Goal: Book appointment/travel/reservation

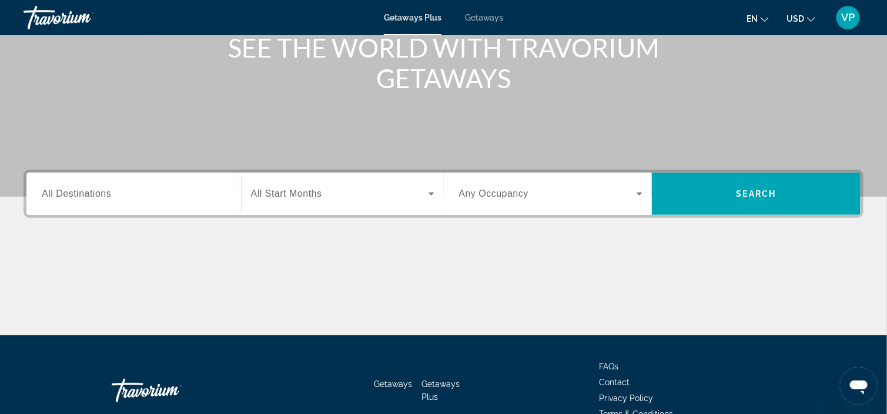
scroll to position [176, 0]
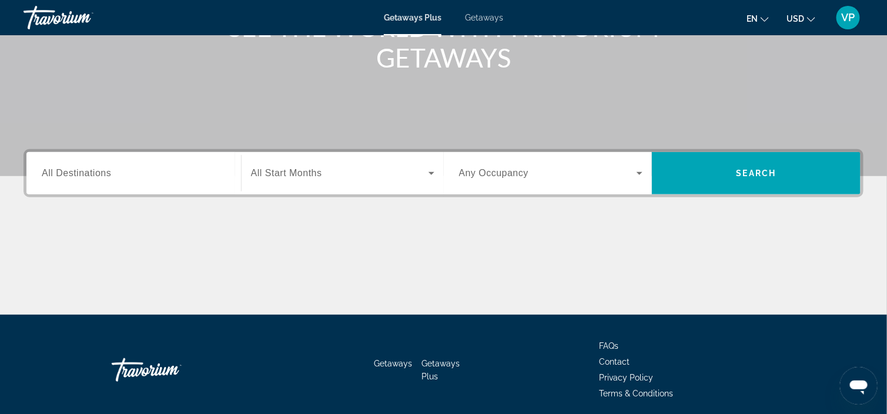
click at [199, 189] on div "Destination All Destinations" at bounding box center [133, 173] width 203 height 42
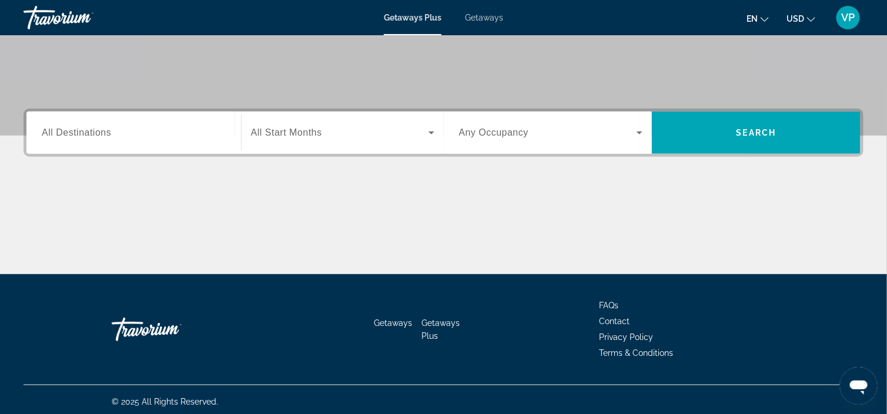
scroll to position [220, 0]
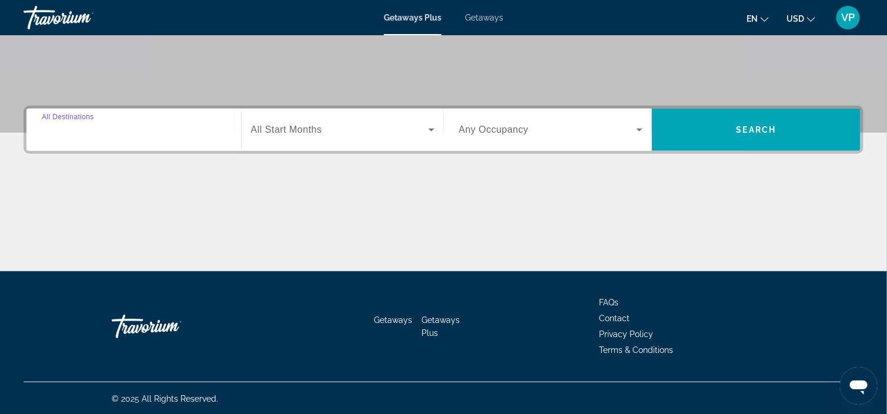
click at [184, 123] on input "Destination All Destinations" at bounding box center [134, 130] width 184 height 14
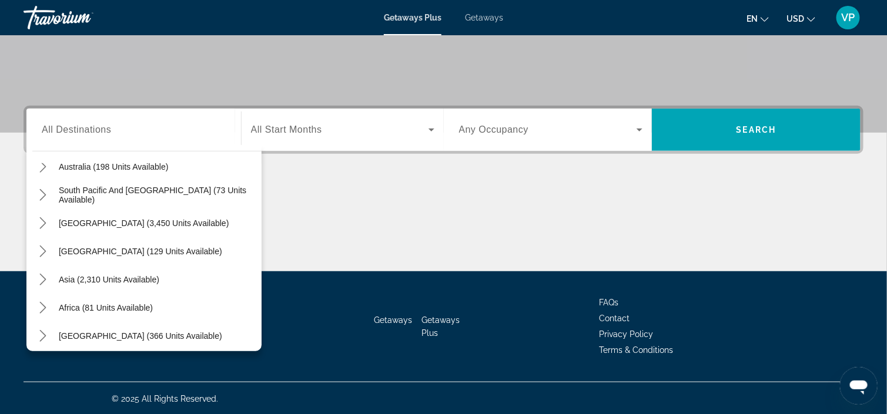
scroll to position [190, 0]
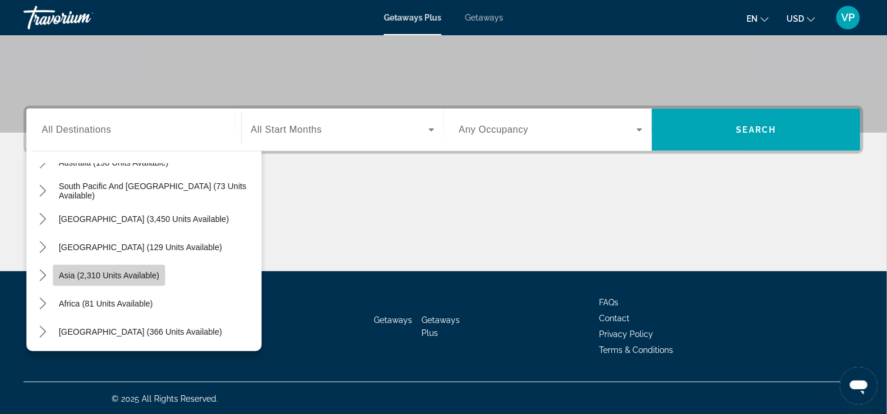
click at [116, 267] on span "Select destination: Asia (2,310 units available)" at bounding box center [109, 275] width 112 height 28
type input "**********"
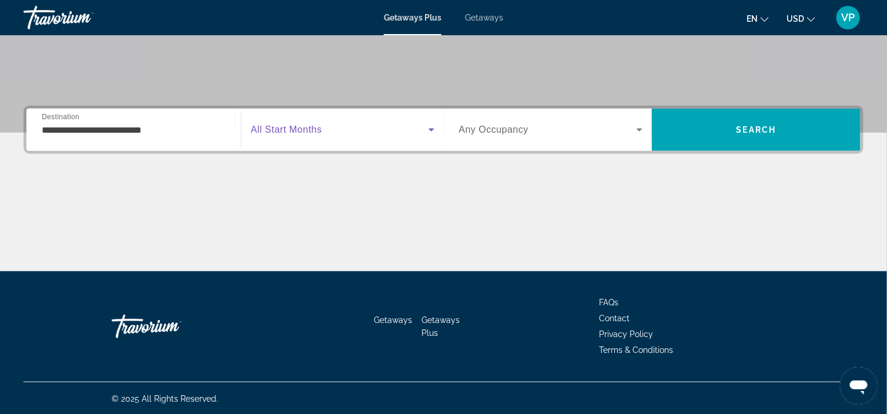
click at [351, 134] on span "Search widget" at bounding box center [339, 130] width 177 height 14
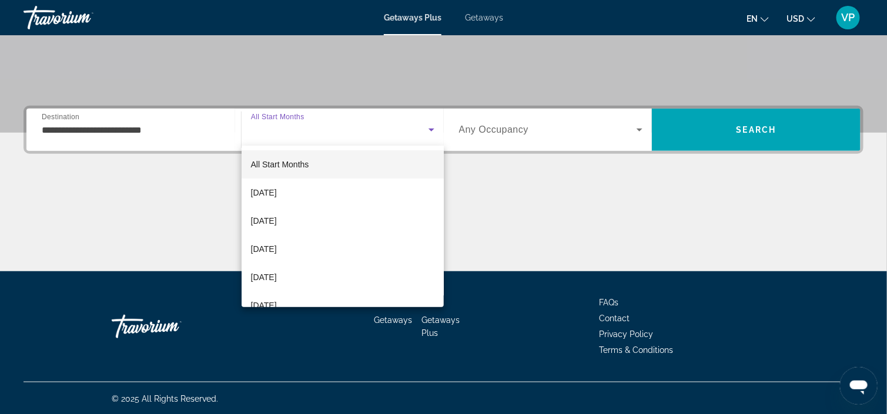
drag, startPoint x: 344, startPoint y: 160, endPoint x: 438, endPoint y: 170, distance: 94.5
click at [439, 170] on div "All Start Months [DATE] [DATE] [DATE] [DATE] [DATE] [DATE] [DATE] [DATE] [DATE]…" at bounding box center [342, 227] width 202 height 162
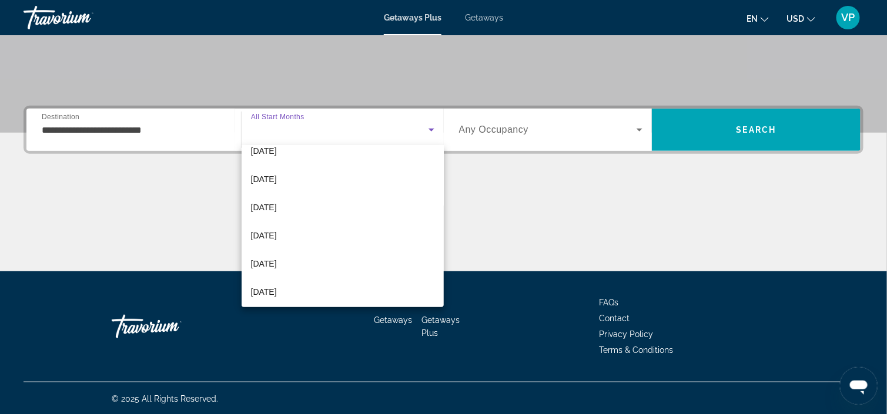
scroll to position [242, 0]
click at [311, 178] on mat-option "[DATE]" at bounding box center [342, 176] width 202 height 28
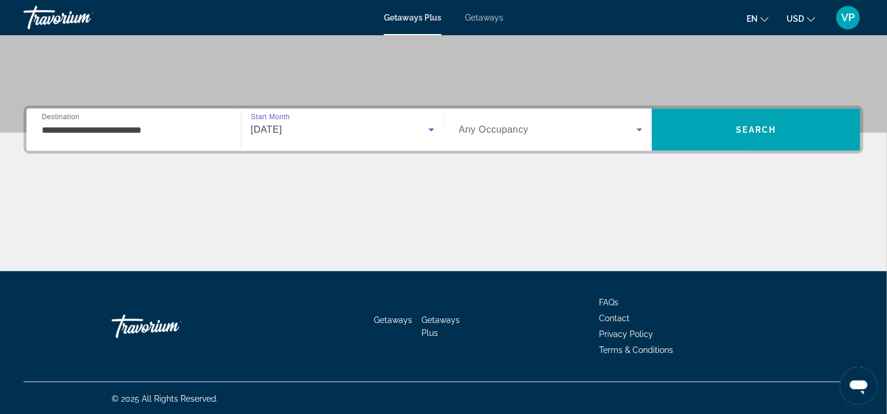
click at [549, 139] on div "Search widget" at bounding box center [551, 129] width 184 height 33
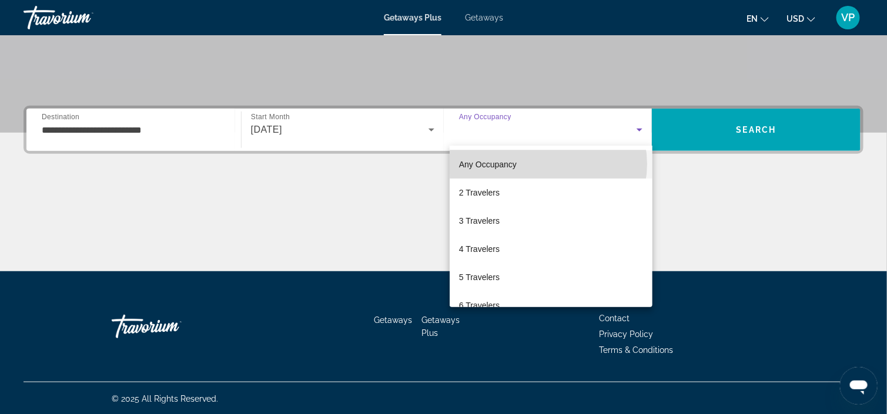
click at [548, 164] on mat-option "Any Occupancy" at bounding box center [550, 164] width 203 height 28
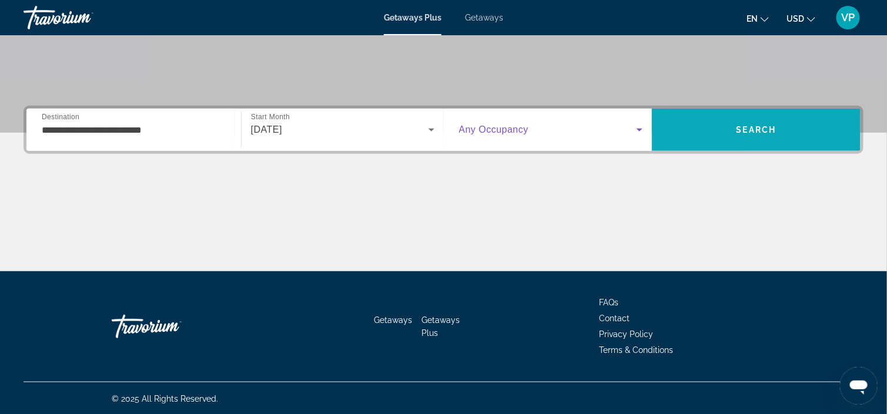
click at [738, 123] on span "Search" at bounding box center [756, 130] width 209 height 28
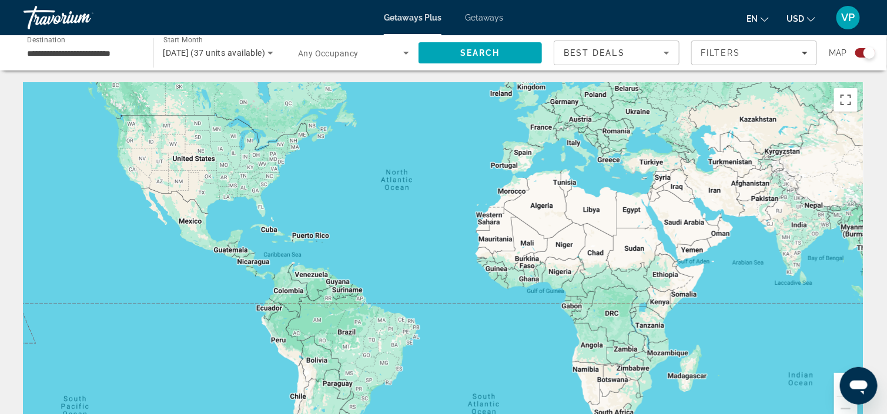
drag, startPoint x: 447, startPoint y: 253, endPoint x: 435, endPoint y: 177, distance: 76.2
click at [435, 177] on div "Main content" at bounding box center [444, 258] width 840 height 353
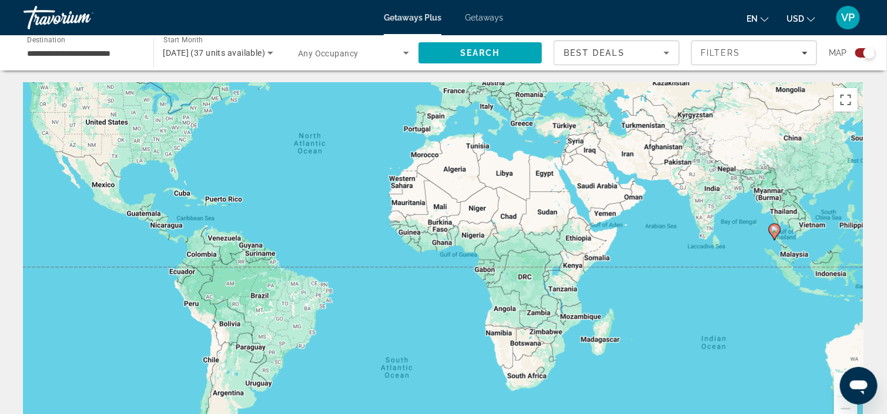
drag, startPoint x: 395, startPoint y: 230, endPoint x: 228, endPoint y: 184, distance: 173.8
click at [237, 190] on div "To activate drag with keyboard, press Alt + Enter. Once in keyboard drag state,…" at bounding box center [444, 258] width 840 height 353
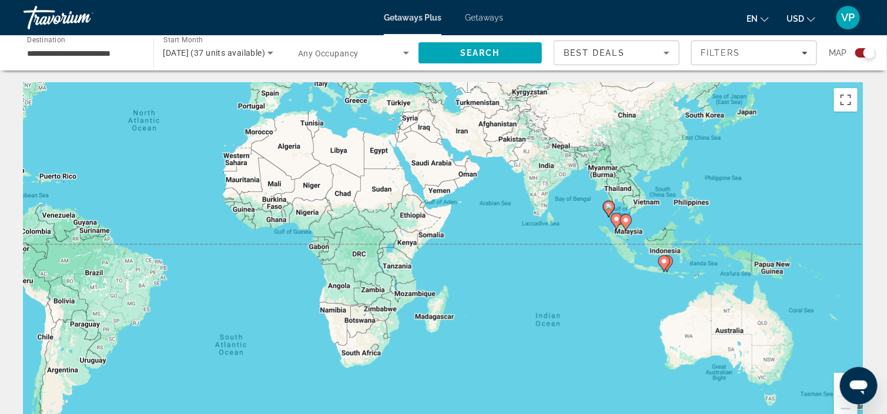
drag, startPoint x: 495, startPoint y: 222, endPoint x: 377, endPoint y: 220, distance: 117.5
click at [377, 220] on div "To activate drag with keyboard, press Alt + Enter. Once in keyboard drag state,…" at bounding box center [444, 258] width 840 height 353
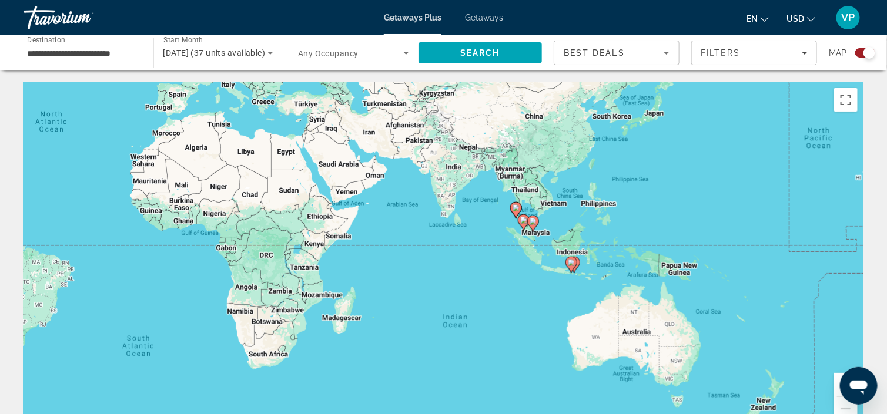
drag, startPoint x: 615, startPoint y: 280, endPoint x: 564, endPoint y: 283, distance: 51.2
click at [565, 283] on div "To activate drag with keyboard, press Alt + Enter. Once in keyboard drag state,…" at bounding box center [444, 258] width 840 height 353
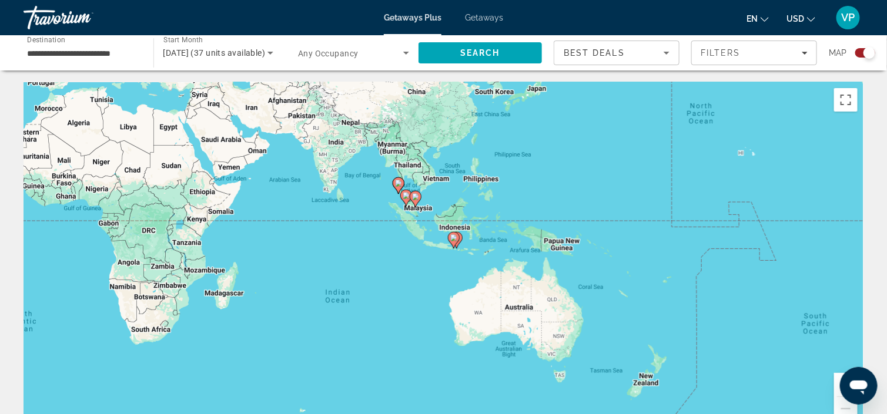
drag, startPoint x: 605, startPoint y: 243, endPoint x: 515, endPoint y: 217, distance: 94.1
click at [515, 217] on div "To activate drag with keyboard, press Alt + Enter. Once in keyboard drag state,…" at bounding box center [444, 258] width 840 height 353
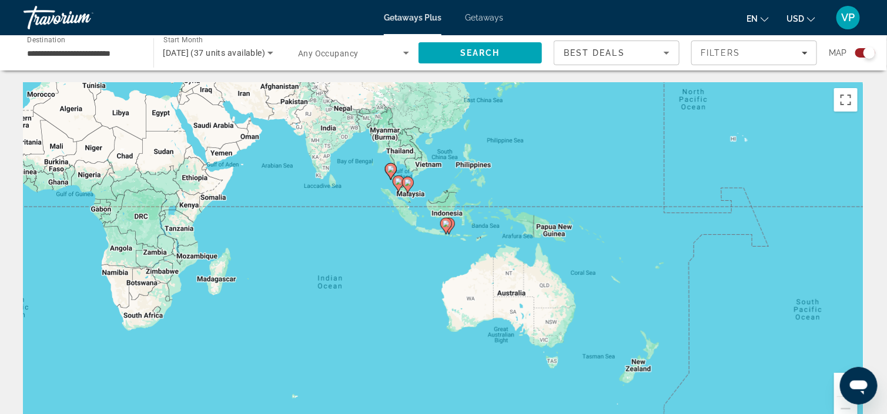
drag, startPoint x: 825, startPoint y: 398, endPoint x: 817, endPoint y: 382, distance: 17.9
click at [817, 382] on div "To activate drag with keyboard, press Alt + Enter. Once in keyboard drag state,…" at bounding box center [444, 258] width 840 height 353
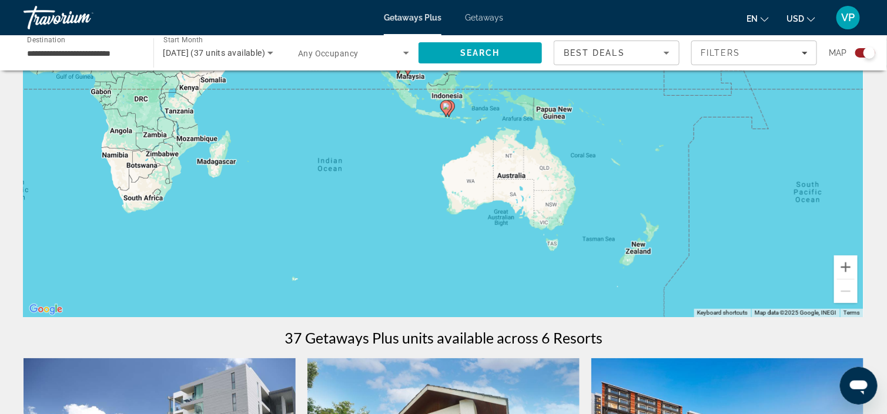
scroll to position [59, 0]
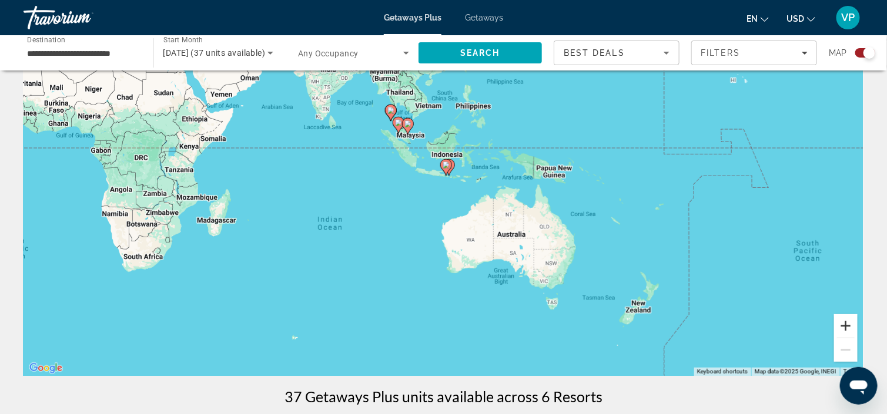
click at [845, 329] on button "Zoom in" at bounding box center [846, 326] width 24 height 24
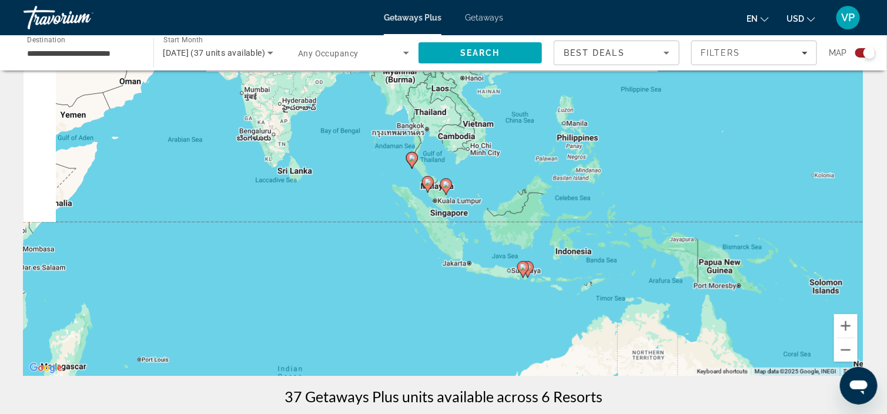
drag, startPoint x: 475, startPoint y: 183, endPoint x: 553, endPoint y: 308, distance: 147.3
click at [545, 304] on div "To activate drag with keyboard, press Alt + Enter. Once in keyboard drag state,…" at bounding box center [444, 200] width 840 height 353
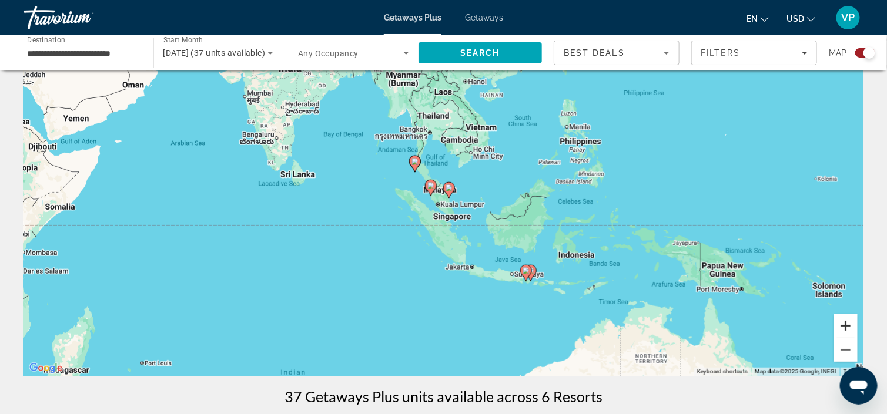
click at [845, 325] on button "Zoom in" at bounding box center [846, 326] width 24 height 24
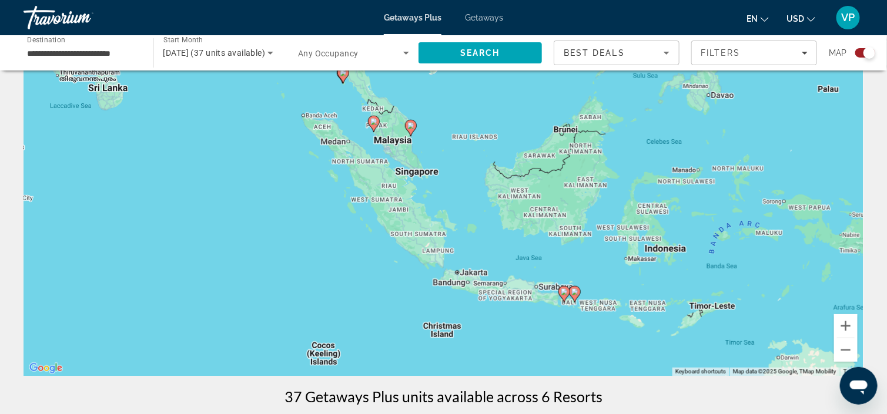
drag, startPoint x: 664, startPoint y: 272, endPoint x: 621, endPoint y: 209, distance: 76.6
click at [621, 209] on div "To activate drag with keyboard, press Alt + Enter. Once in keyboard drag state,…" at bounding box center [444, 200] width 840 height 353
click at [841, 328] on button "Zoom in" at bounding box center [846, 326] width 24 height 24
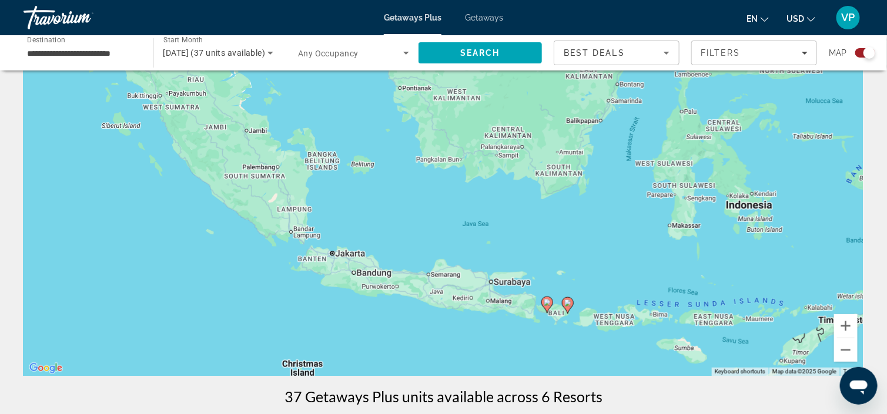
drag, startPoint x: 754, startPoint y: 335, endPoint x: 614, endPoint y: 243, distance: 167.5
click at [614, 243] on div "To activate drag with keyboard, press Alt + Enter. Once in keyboard drag state,…" at bounding box center [444, 200] width 840 height 353
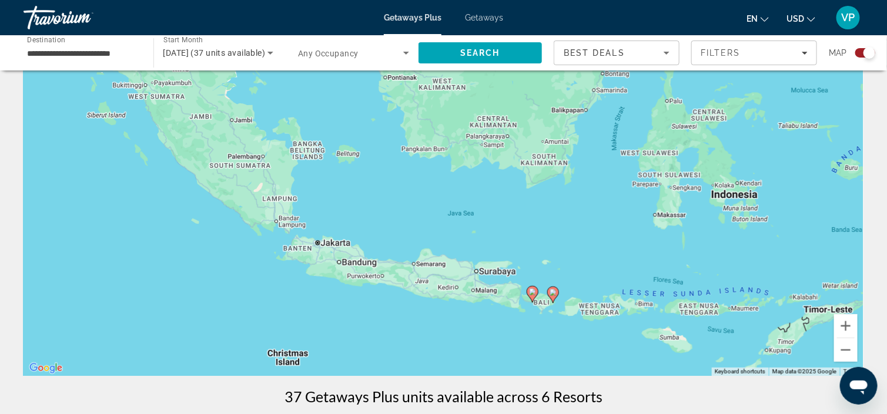
click at [553, 298] on icon "Main content" at bounding box center [552, 294] width 11 height 15
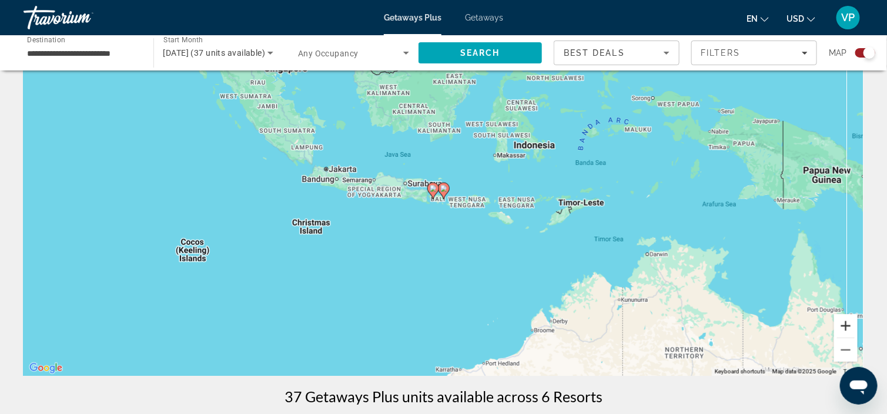
click at [847, 325] on button "Zoom in" at bounding box center [846, 326] width 24 height 24
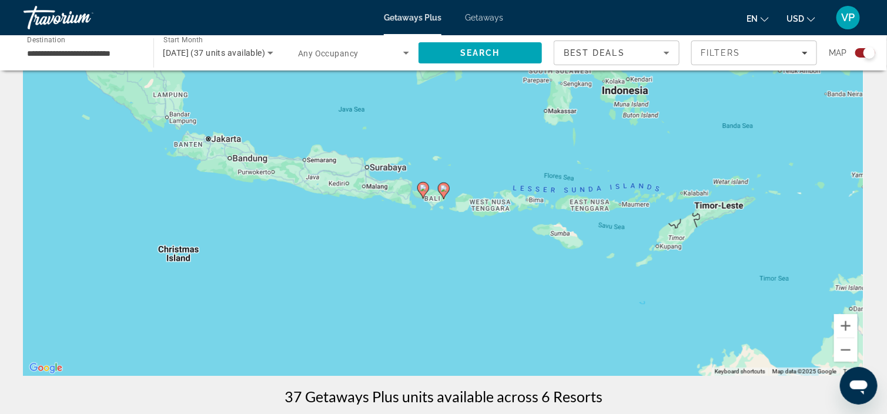
click at [442, 187] on image "Main content" at bounding box center [443, 188] width 7 height 7
type input "**********"
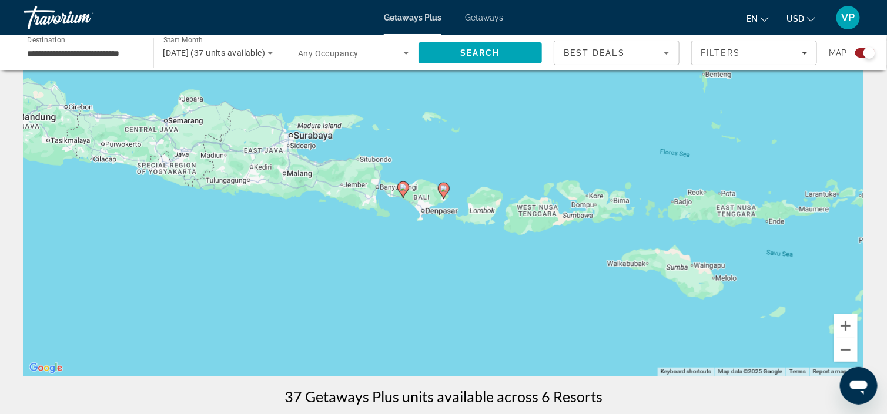
click at [442, 187] on image "Main content" at bounding box center [443, 188] width 7 height 7
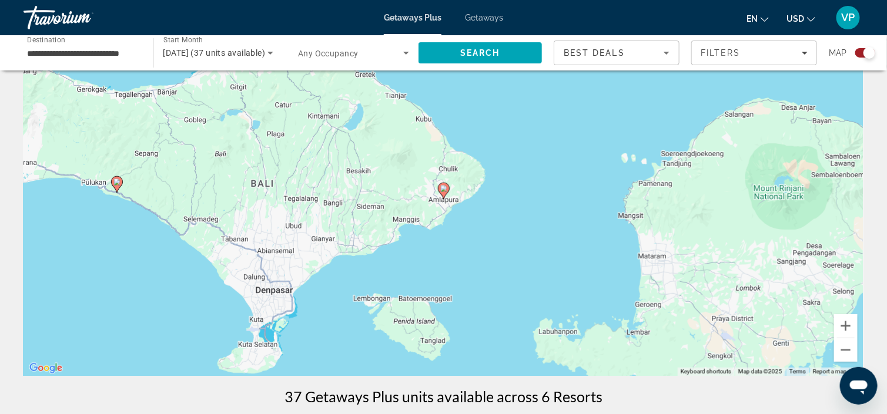
click at [445, 186] on image "Main content" at bounding box center [443, 188] width 7 height 7
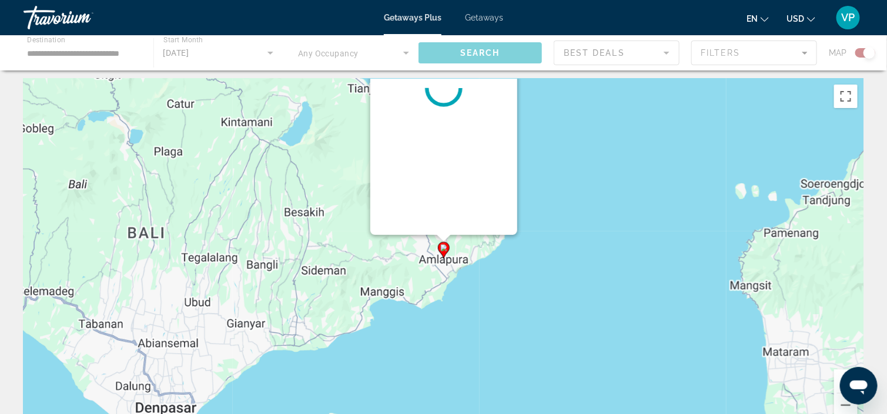
scroll to position [0, 0]
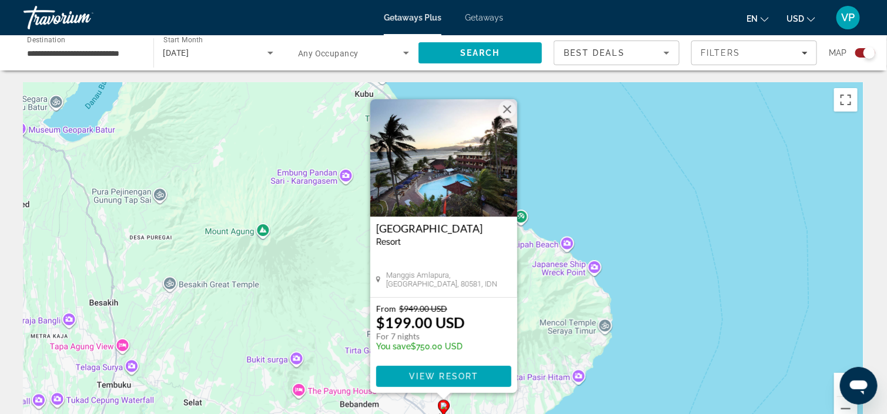
click at [458, 197] on img "Main content" at bounding box center [443, 158] width 147 height 118
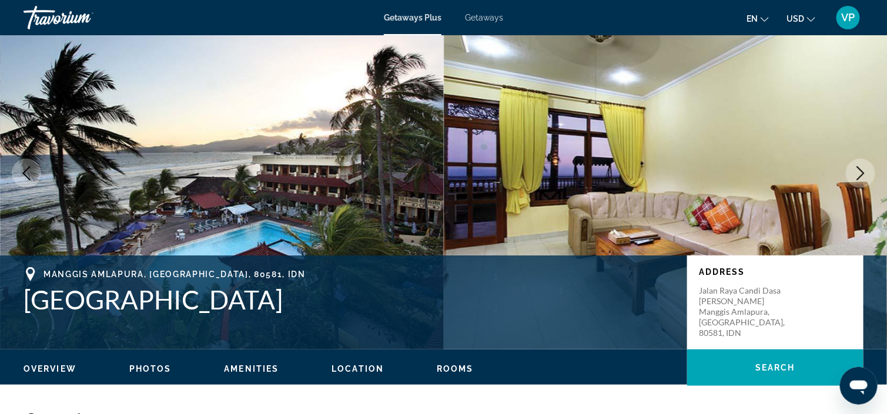
scroll to position [59, 0]
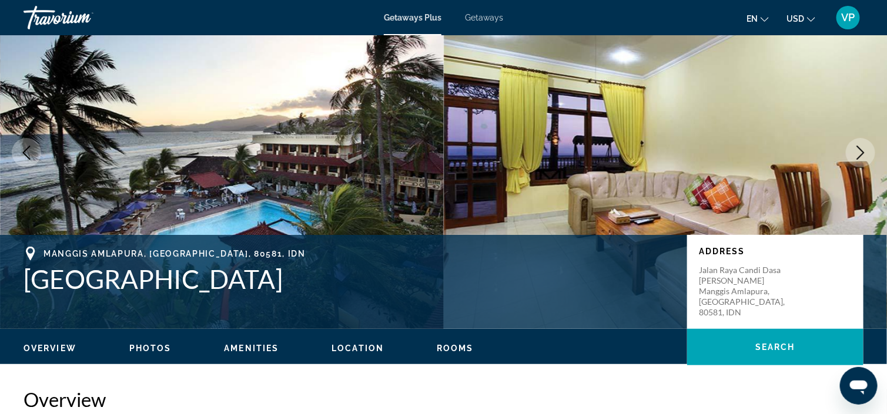
click at [857, 150] on icon "Next image" at bounding box center [860, 153] width 14 height 14
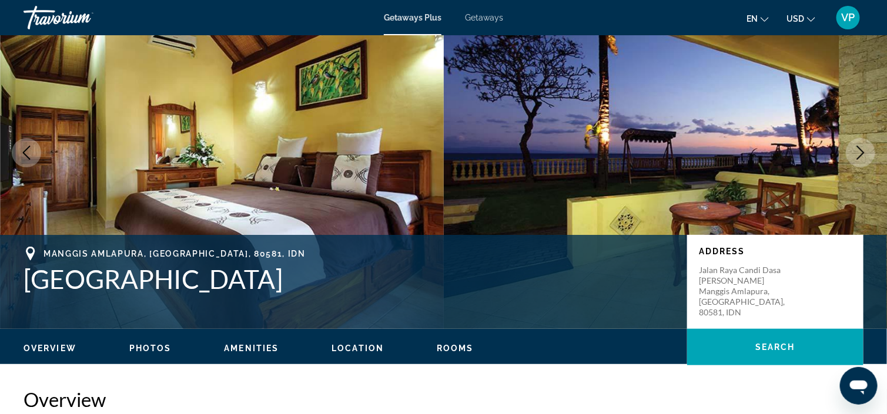
click at [857, 152] on icon "Next image" at bounding box center [860, 153] width 14 height 14
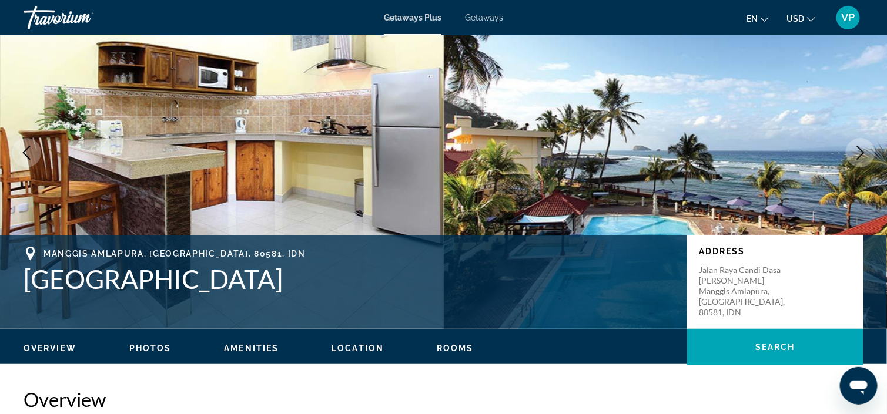
click at [857, 153] on icon "Next image" at bounding box center [860, 153] width 14 height 14
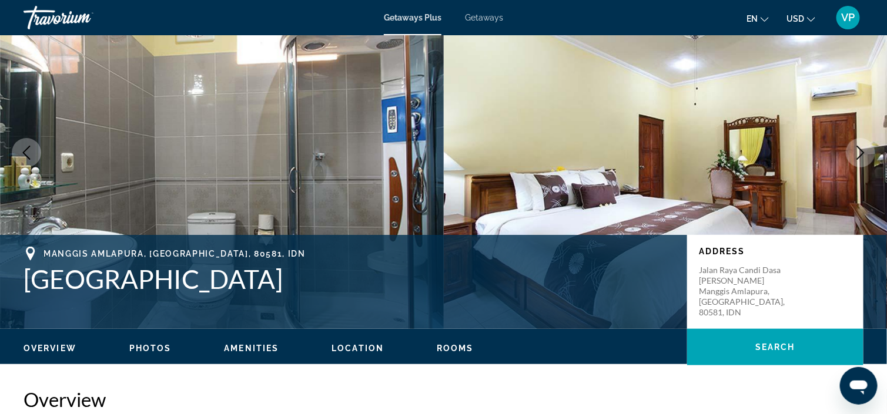
click at [857, 155] on icon "Next image" at bounding box center [860, 153] width 14 height 14
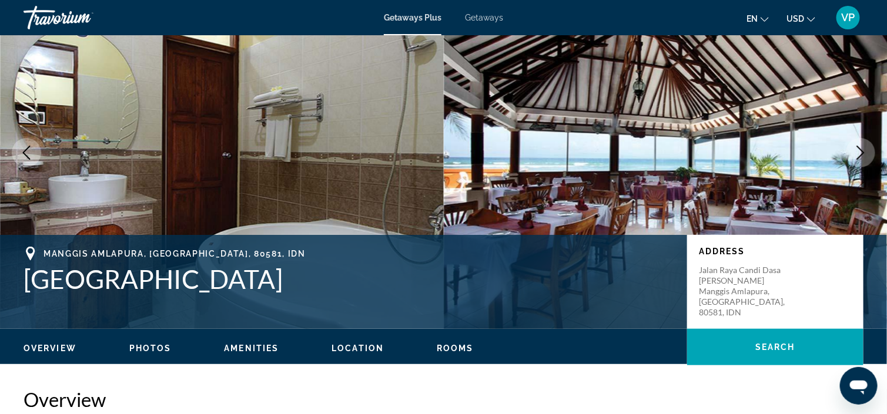
click at [857, 155] on icon "Next image" at bounding box center [860, 153] width 14 height 14
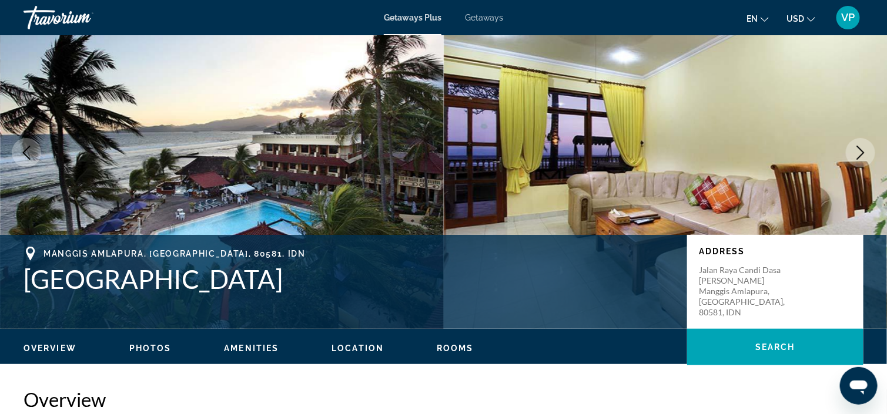
click at [857, 156] on icon "Next image" at bounding box center [860, 153] width 14 height 14
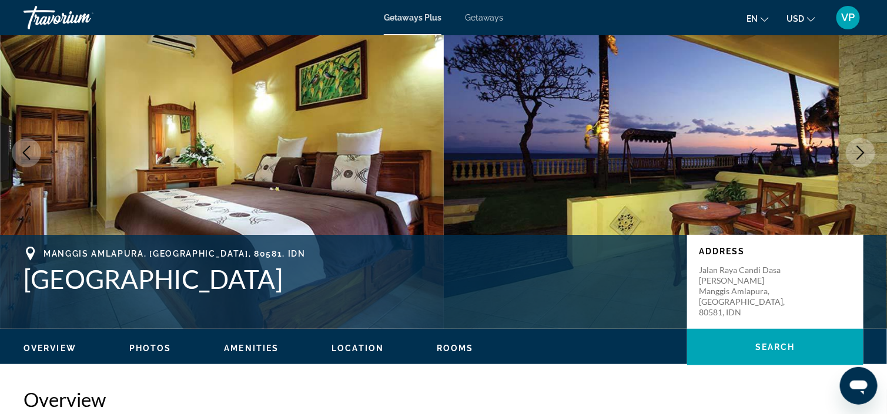
click at [857, 156] on icon "Next image" at bounding box center [860, 153] width 14 height 14
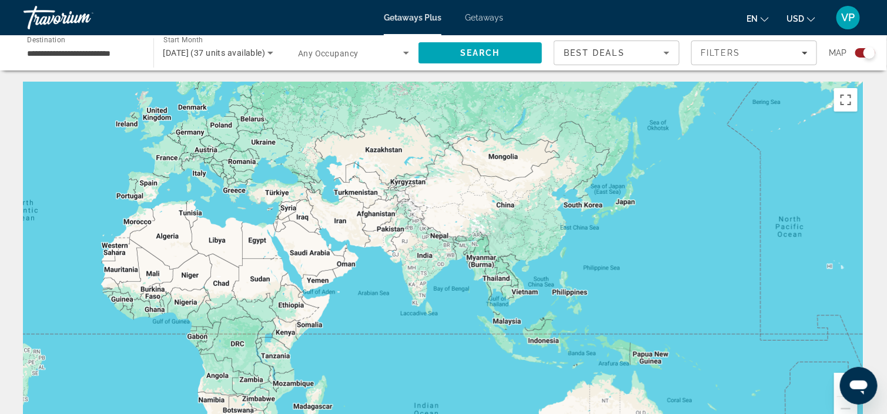
drag, startPoint x: 663, startPoint y: 317, endPoint x: 329, endPoint y: 293, distance: 334.6
click at [329, 293] on div "Main content" at bounding box center [444, 258] width 840 height 353
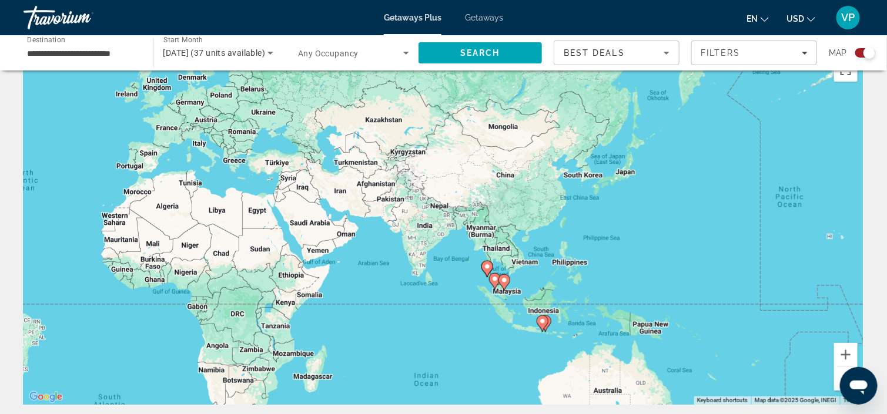
scroll to position [59, 0]
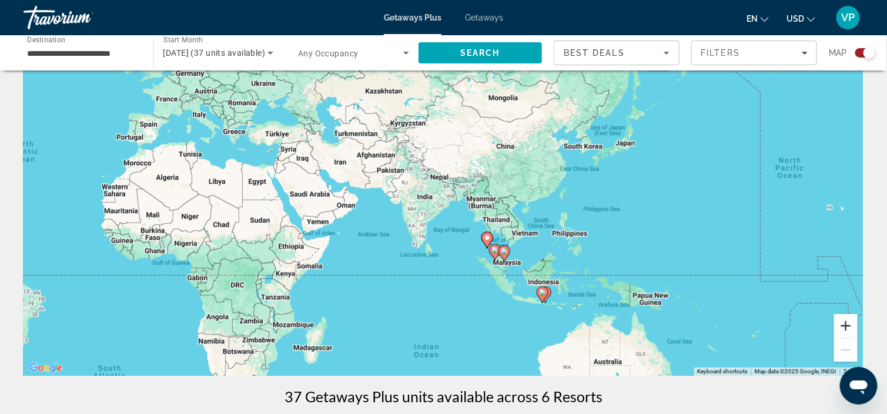
click at [842, 325] on button "Zoom in" at bounding box center [846, 326] width 24 height 24
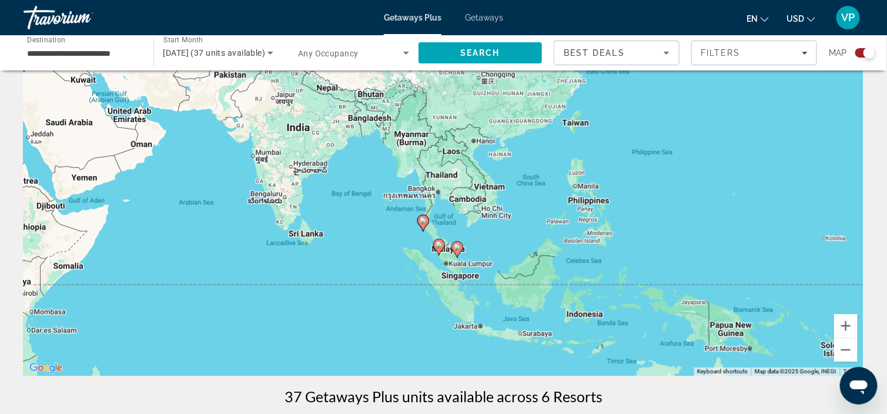
drag, startPoint x: 775, startPoint y: 324, endPoint x: 666, endPoint y: 256, distance: 129.1
click at [666, 256] on div "To activate drag with keyboard, press Alt + Enter. Once in keyboard drag state,…" at bounding box center [444, 200] width 840 height 353
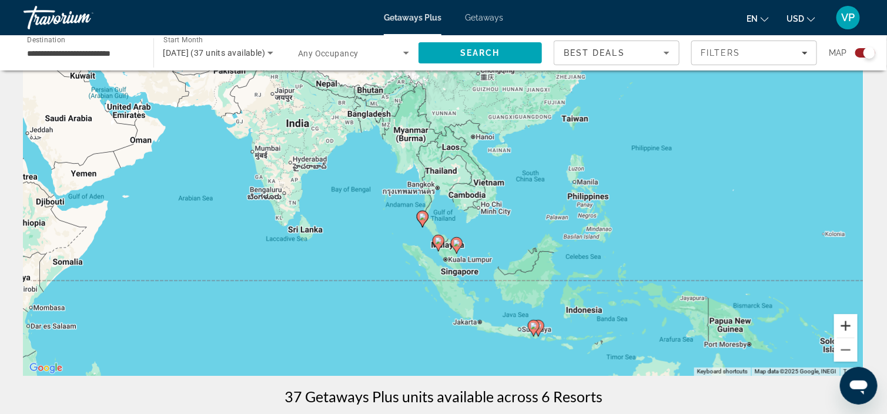
click at [850, 327] on button "Zoom in" at bounding box center [846, 326] width 24 height 24
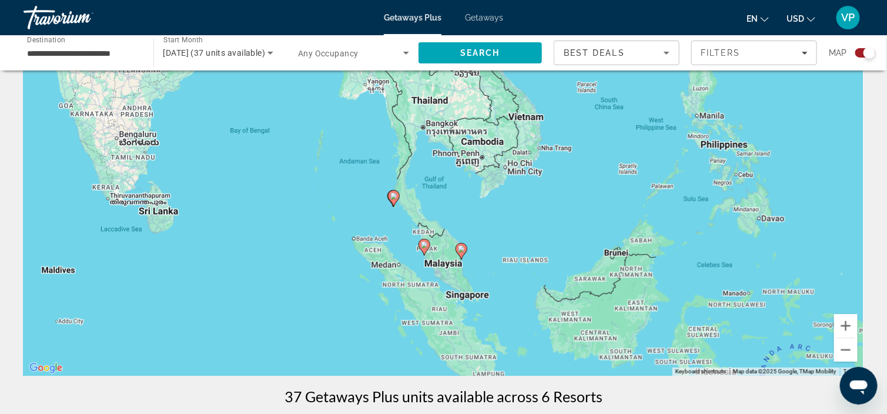
drag, startPoint x: 684, startPoint y: 317, endPoint x: 669, endPoint y: 253, distance: 66.0
click at [669, 254] on div "To activate drag with keyboard, press Alt + Enter. Once in keyboard drag state,…" at bounding box center [444, 200] width 840 height 353
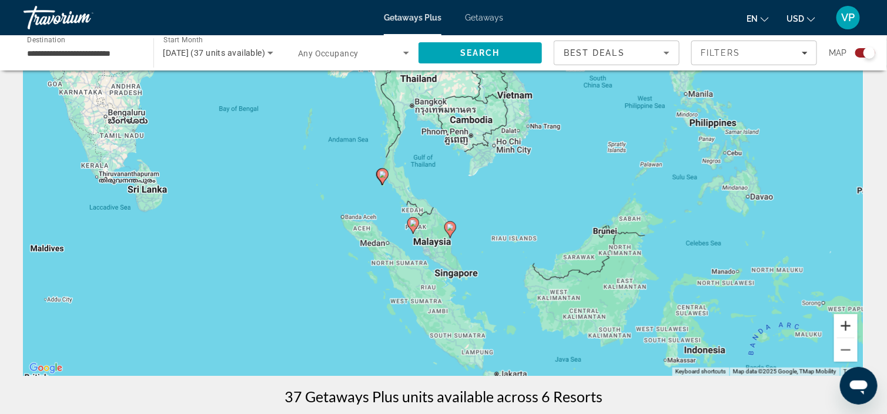
click at [841, 324] on button "Zoom in" at bounding box center [846, 326] width 24 height 24
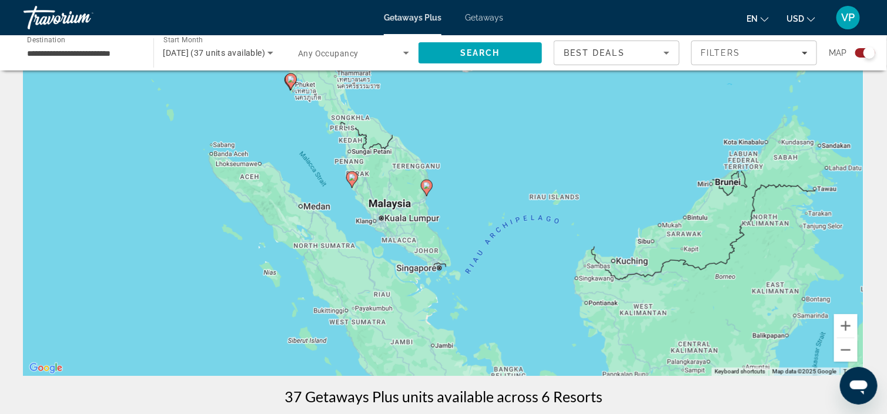
drag, startPoint x: 768, startPoint y: 328, endPoint x: 737, endPoint y: 246, distance: 87.7
click at [737, 246] on div "To activate drag with keyboard, press Alt + Enter. Once in keyboard drag state,…" at bounding box center [444, 200] width 840 height 353
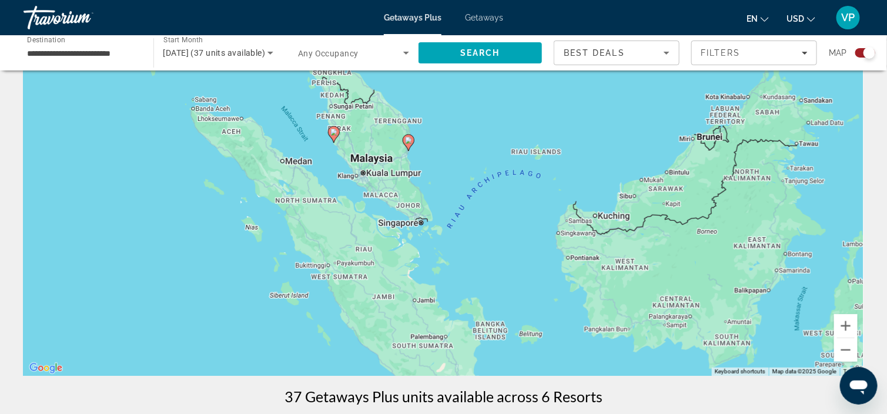
drag, startPoint x: 744, startPoint y: 308, endPoint x: 726, endPoint y: 263, distance: 49.3
click at [726, 263] on div "To activate drag with keyboard, press Alt + Enter. Once in keyboard drag state,…" at bounding box center [444, 200] width 840 height 353
click at [846, 321] on button "Zoom in" at bounding box center [846, 326] width 24 height 24
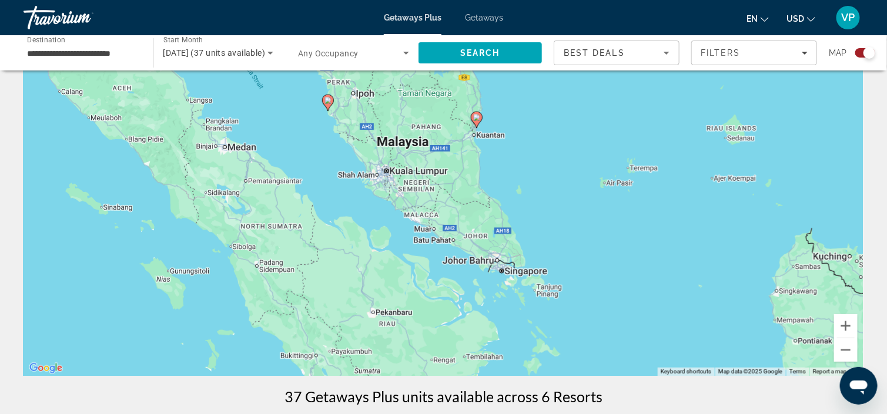
drag, startPoint x: 425, startPoint y: 254, endPoint x: 513, endPoint y: 270, distance: 89.5
click at [514, 270] on div "To activate drag with keyboard, press Alt + Enter. Once in keyboard drag state,…" at bounding box center [444, 200] width 840 height 353
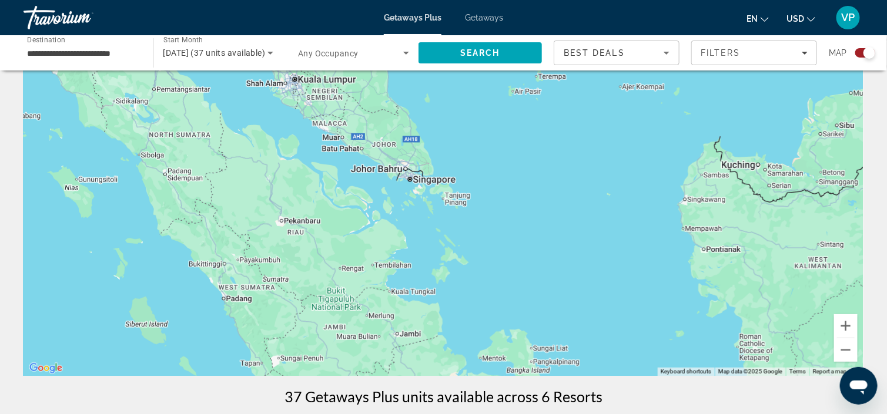
drag, startPoint x: 680, startPoint y: 332, endPoint x: 600, endPoint y: 252, distance: 113.0
click at [601, 252] on div "To activate drag with keyboard, press Alt + Enter. Once in keyboard drag state,…" at bounding box center [444, 200] width 840 height 353
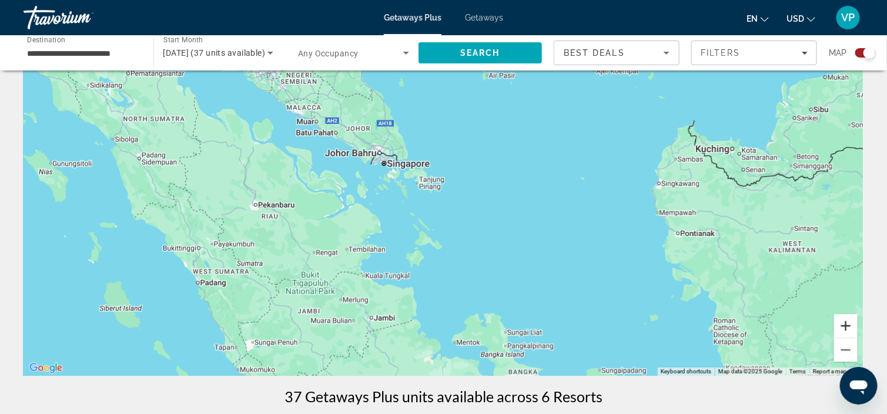
click at [845, 324] on button "Zoom in" at bounding box center [846, 326] width 24 height 24
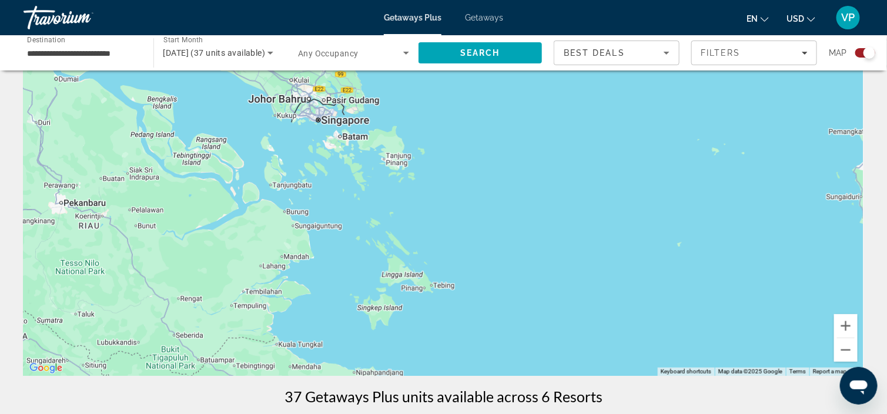
drag, startPoint x: 713, startPoint y: 310, endPoint x: 537, endPoint y: 150, distance: 237.9
click at [539, 156] on div "Main content" at bounding box center [444, 200] width 840 height 353
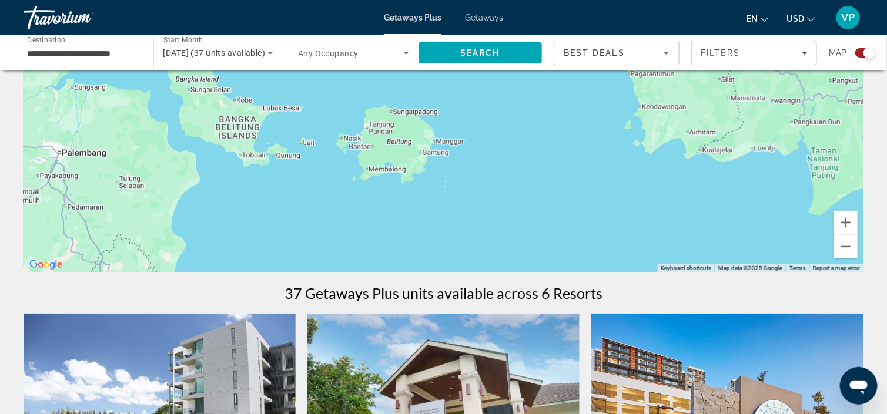
scroll to position [176, 0]
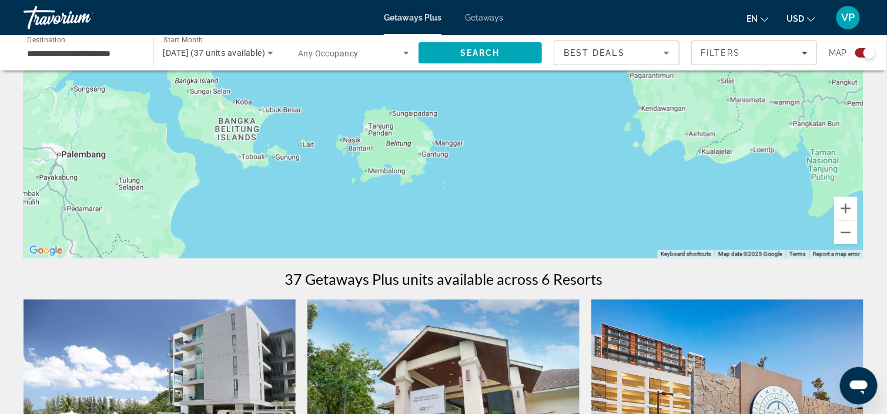
drag, startPoint x: 683, startPoint y: 204, endPoint x: 689, endPoint y: 214, distance: 11.1
click at [682, 224] on div "Main content" at bounding box center [444, 82] width 840 height 353
click at [848, 229] on button "Zoom out" at bounding box center [846, 233] width 24 height 24
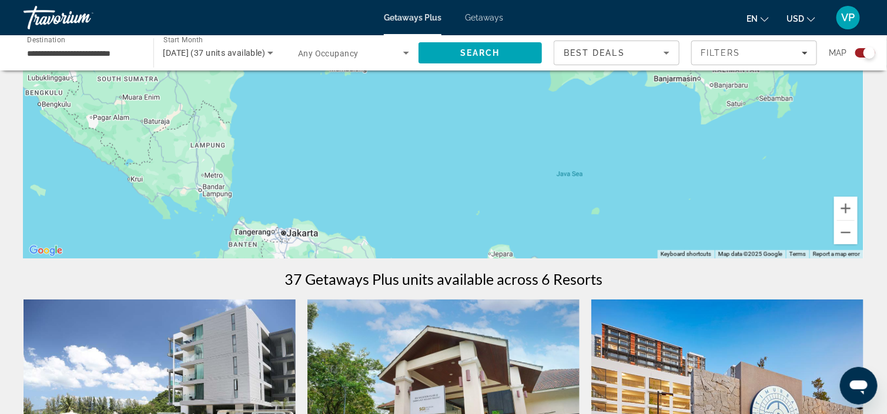
drag, startPoint x: 774, startPoint y: 224, endPoint x: 662, endPoint y: 140, distance: 140.2
click at [662, 140] on div "Main content" at bounding box center [444, 82] width 840 height 353
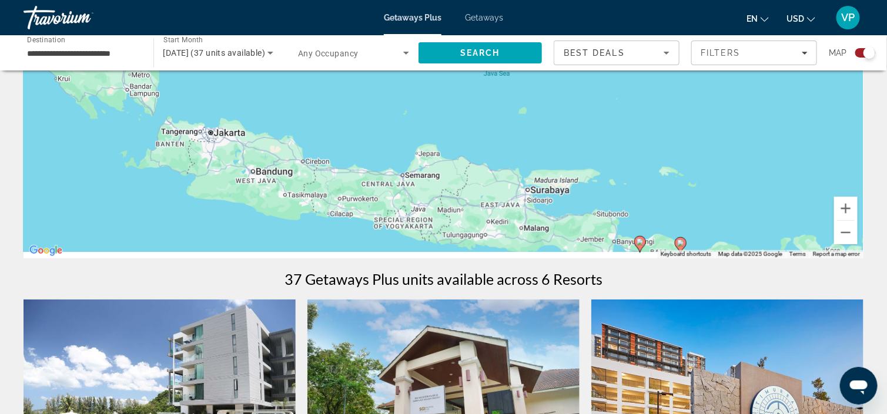
drag, startPoint x: 679, startPoint y: 189, endPoint x: 644, endPoint y: 111, distance: 85.2
click at [646, 113] on div "To activate drag with keyboard, press Alt + Enter. Once in keyboard drag state,…" at bounding box center [444, 82] width 840 height 353
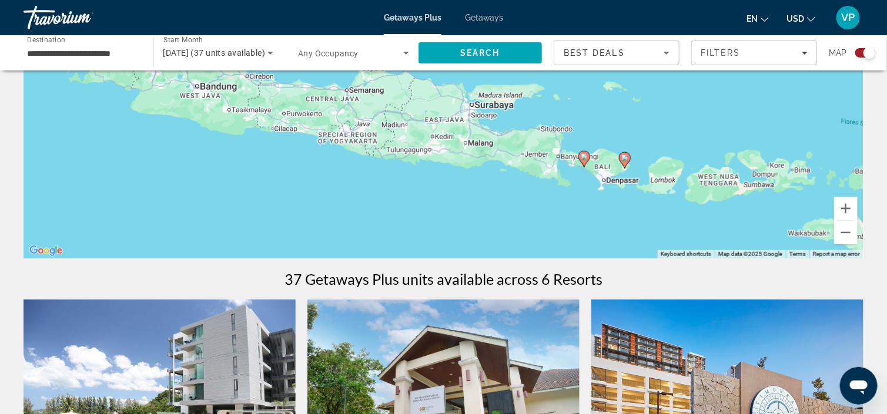
drag, startPoint x: 724, startPoint y: 177, endPoint x: 692, endPoint y: 145, distance: 45.7
click at [692, 145] on div "To activate drag with keyboard, press Alt + Enter. Once in keyboard drag state,…" at bounding box center [444, 82] width 840 height 353
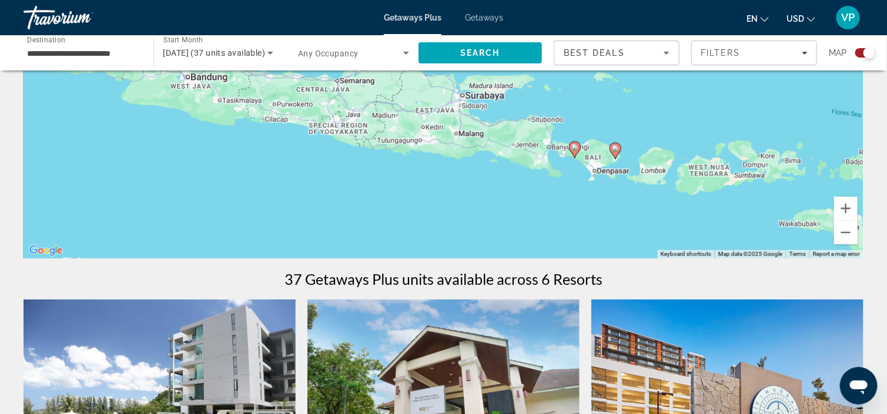
click at [574, 146] on image "Main content" at bounding box center [574, 147] width 7 height 7
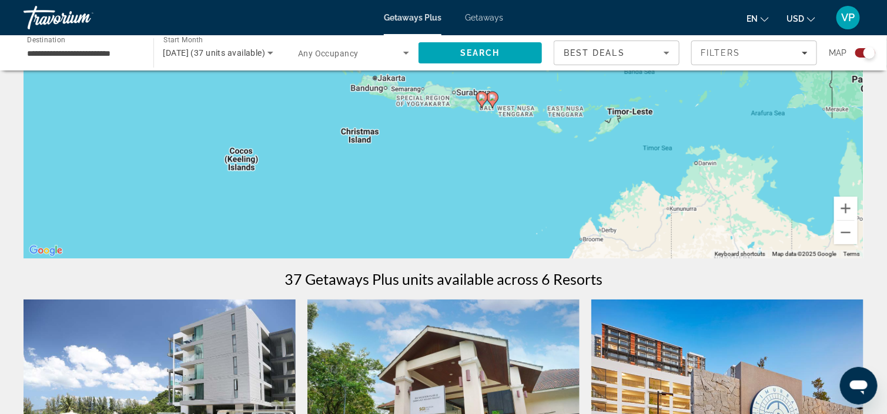
drag, startPoint x: 626, startPoint y: 185, endPoint x: 704, endPoint y: 240, distance: 96.2
click at [704, 240] on div "To activate drag with keyboard, press Alt + Enter. Once in keyboard drag state,…" at bounding box center [444, 82] width 840 height 353
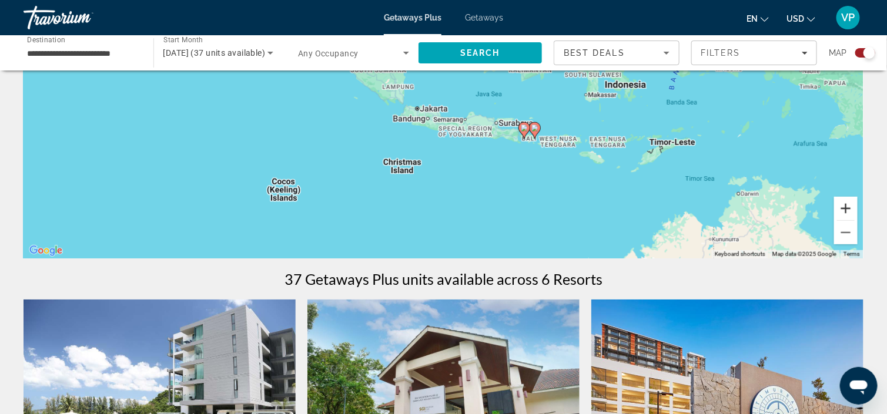
click at [847, 205] on button "Zoom in" at bounding box center [846, 209] width 24 height 24
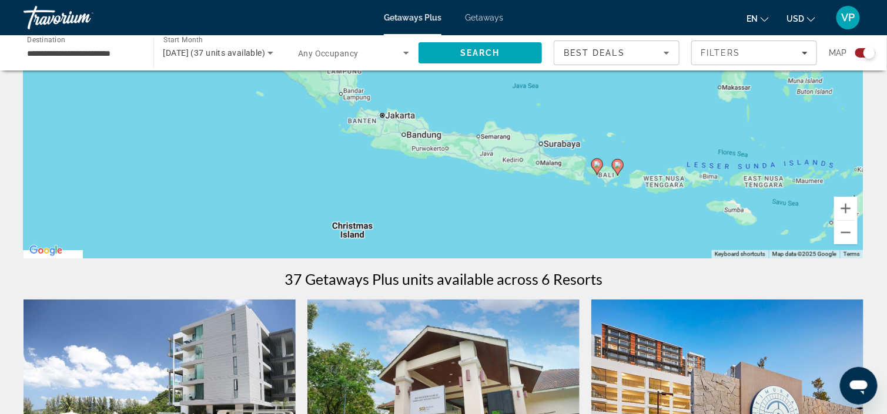
drag, startPoint x: 763, startPoint y: 211, endPoint x: 751, endPoint y: 184, distance: 29.2
click at [752, 187] on div "To activate drag with keyboard, press Alt + Enter. Once in keyboard drag state,…" at bounding box center [444, 82] width 840 height 353
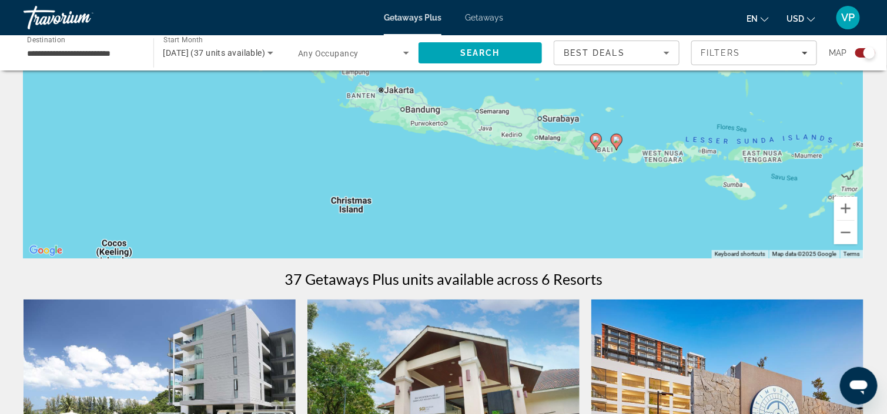
drag, startPoint x: 754, startPoint y: 199, endPoint x: 755, endPoint y: 184, distance: 14.7
click at [755, 184] on div "To activate drag with keyboard, press Alt + Enter. Once in keyboard drag state,…" at bounding box center [444, 82] width 840 height 353
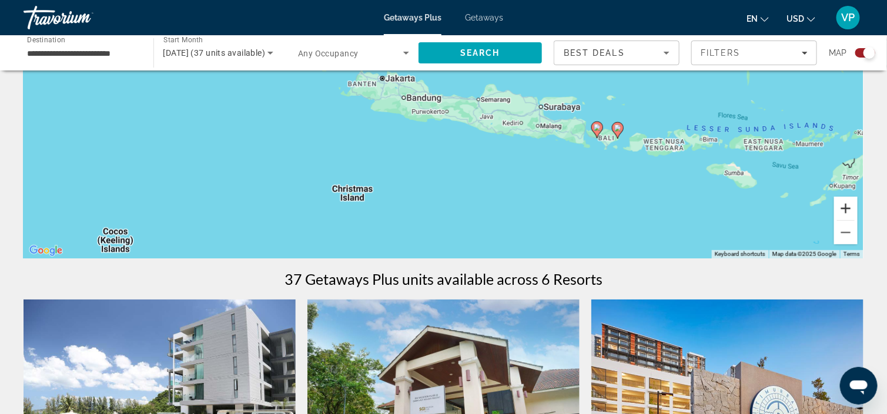
click at [847, 211] on button "Zoom in" at bounding box center [846, 209] width 24 height 24
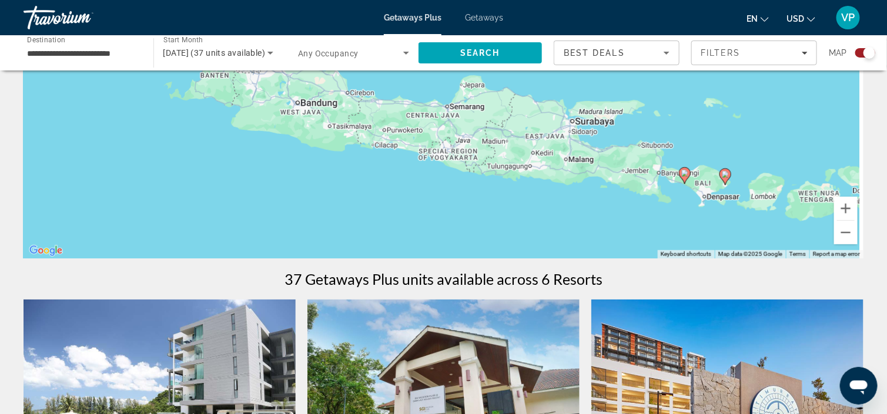
drag, startPoint x: 743, startPoint y: 216, endPoint x: 663, endPoint y: 202, distance: 80.6
click at [663, 202] on div "To activate drag with keyboard, press Alt + Enter. Once in keyboard drag state,…" at bounding box center [444, 82] width 840 height 353
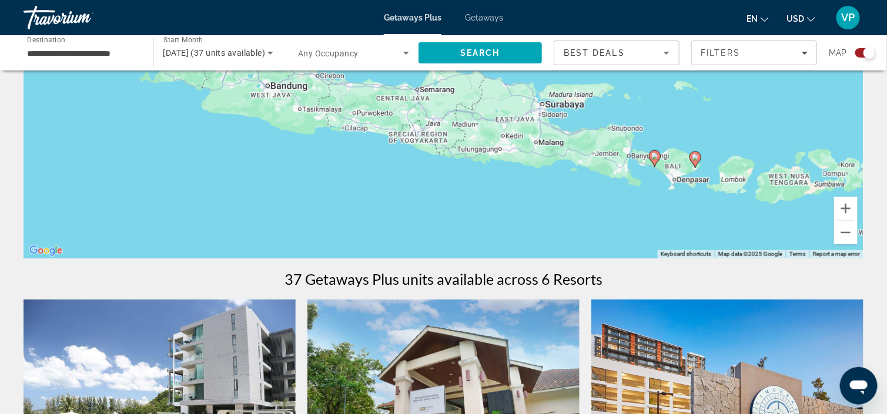
drag, startPoint x: 794, startPoint y: 209, endPoint x: 784, endPoint y: 189, distance: 22.3
click at [784, 189] on div "To activate drag with keyboard, press Alt + Enter. Once in keyboard drag state,…" at bounding box center [444, 82] width 840 height 353
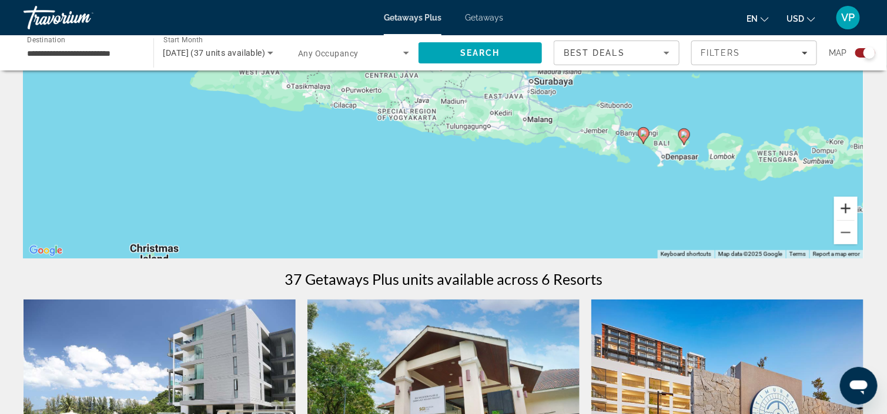
click at [850, 206] on button "Zoom in" at bounding box center [846, 209] width 24 height 24
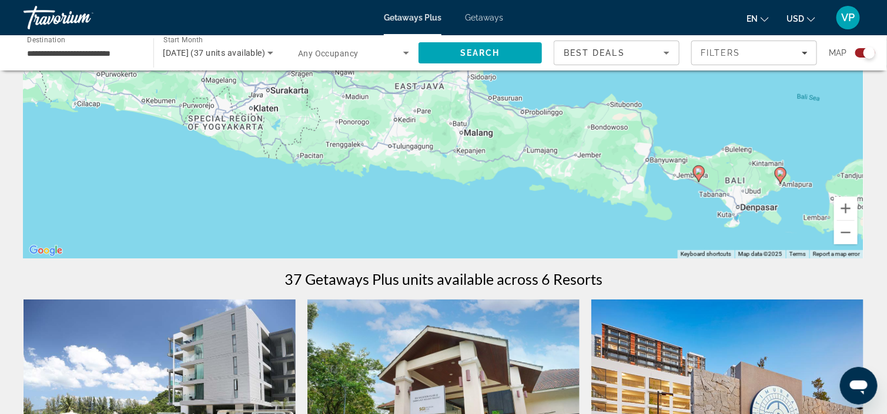
drag, startPoint x: 750, startPoint y: 213, endPoint x: 599, endPoint y: 189, distance: 153.0
click at [599, 189] on div "To activate drag with keyboard, press Alt + Enter. Once in keyboard drag state,…" at bounding box center [444, 82] width 840 height 353
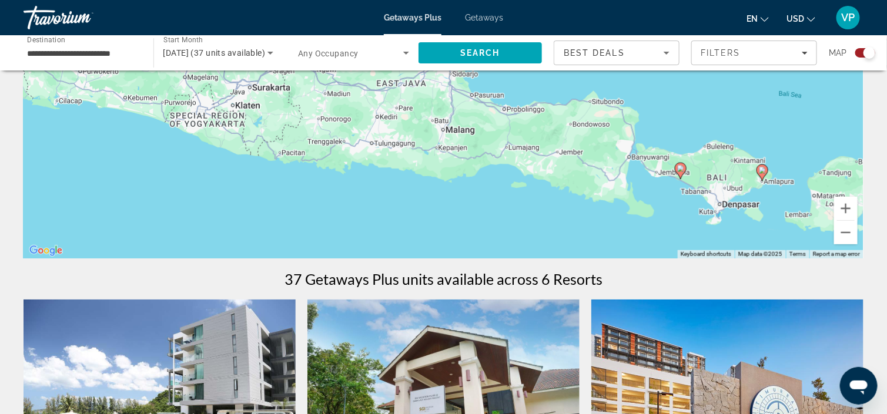
click at [680, 166] on image "Main content" at bounding box center [680, 168] width 7 height 7
type input "**********"
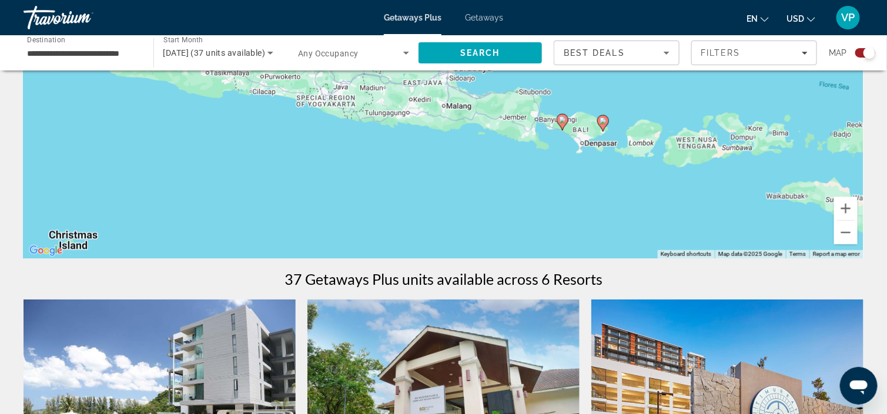
click at [562, 120] on image "Main content" at bounding box center [562, 119] width 7 height 7
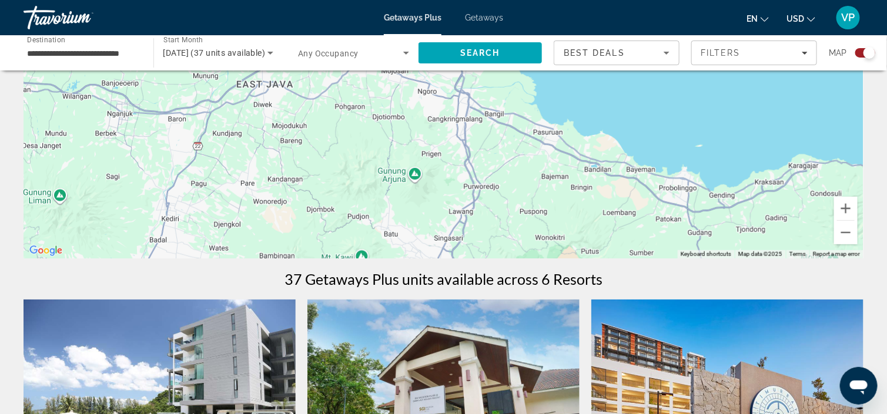
drag, startPoint x: 716, startPoint y: 176, endPoint x: 184, endPoint y: 32, distance: 550.7
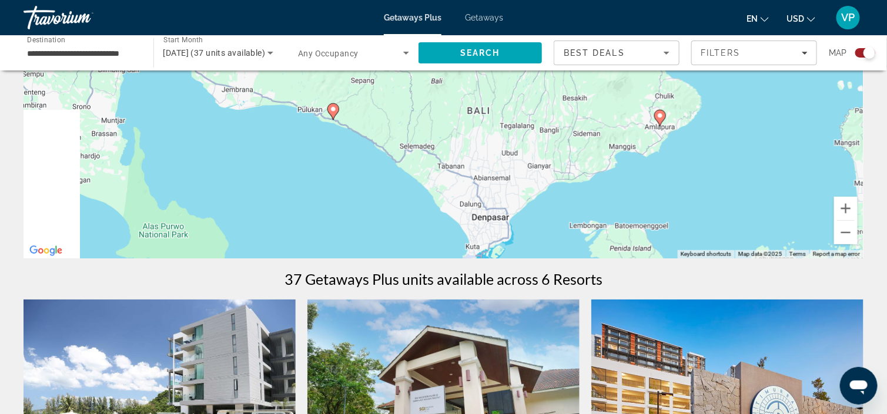
drag, startPoint x: 445, startPoint y: 108, endPoint x: 507, endPoint y: 111, distance: 62.3
click at [498, 108] on div "To navigate, press the arrow keys. To activate drag with keyboard, press Alt + …" at bounding box center [444, 82] width 840 height 353
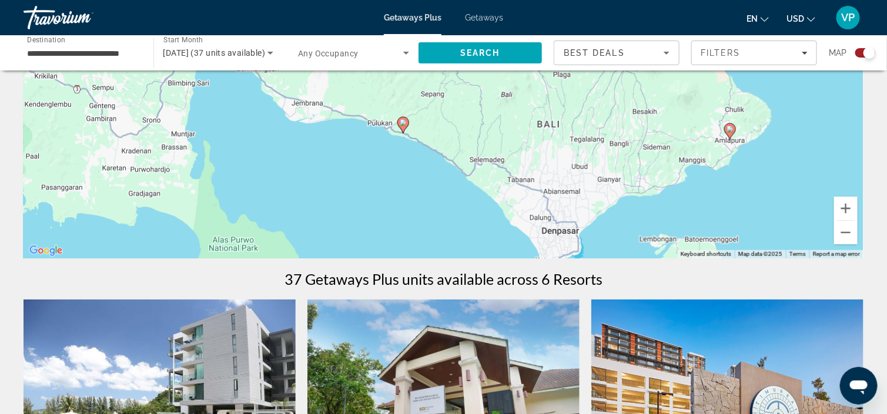
drag, startPoint x: 417, startPoint y: 122, endPoint x: 476, endPoint y: 162, distance: 71.5
click at [476, 162] on div "To navigate, press the arrow keys. To activate drag with keyboard, press Alt + …" at bounding box center [444, 82] width 840 height 353
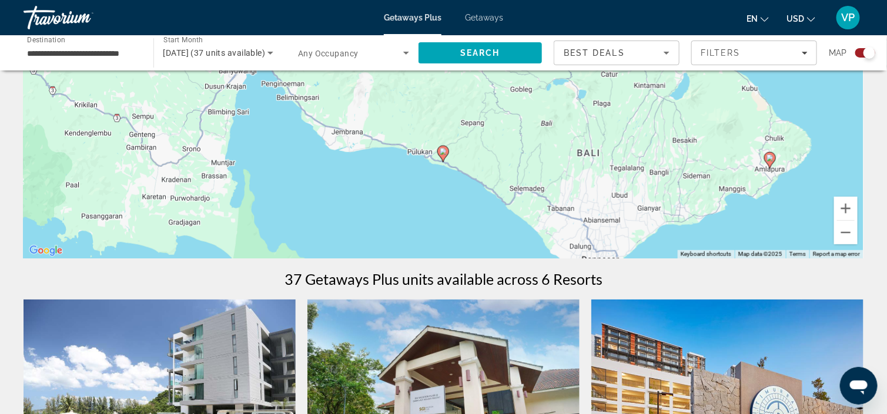
click at [441, 150] on image "Main content" at bounding box center [442, 151] width 7 height 7
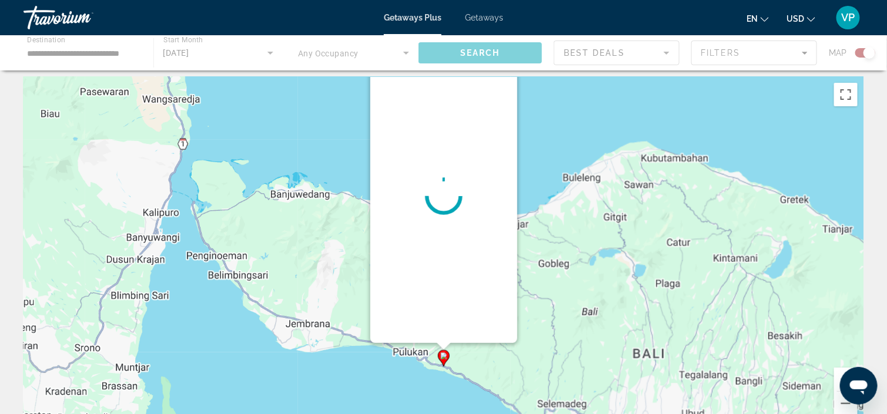
scroll to position [0, 0]
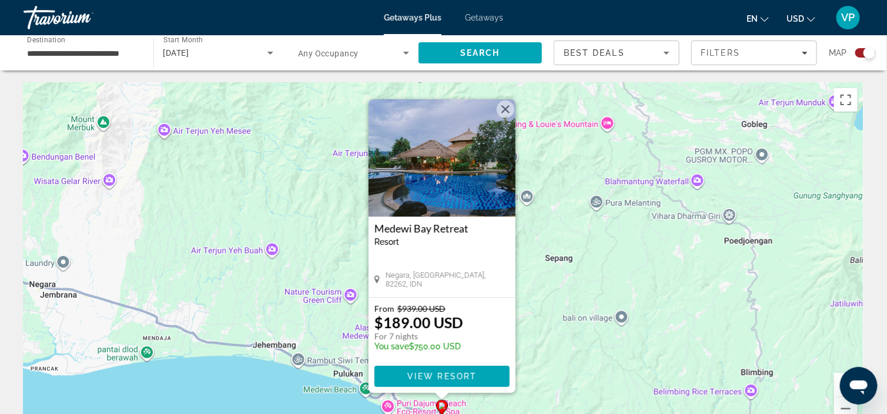
click at [451, 179] on img "Main content" at bounding box center [441, 158] width 147 height 118
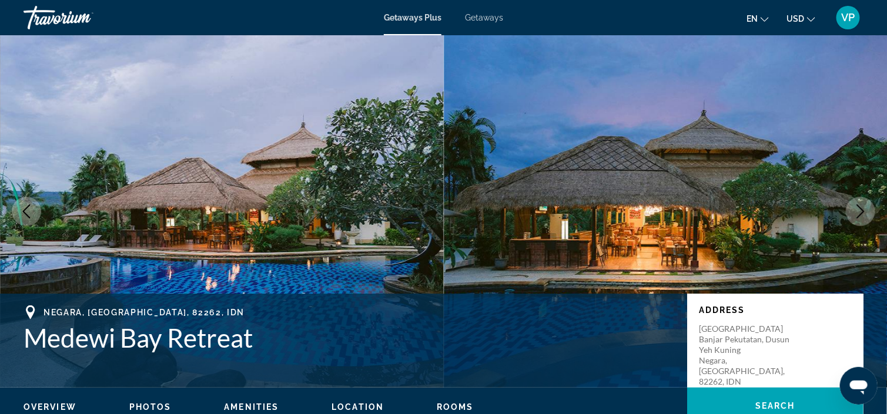
click at [864, 209] on icon "Next image" at bounding box center [860, 211] width 14 height 14
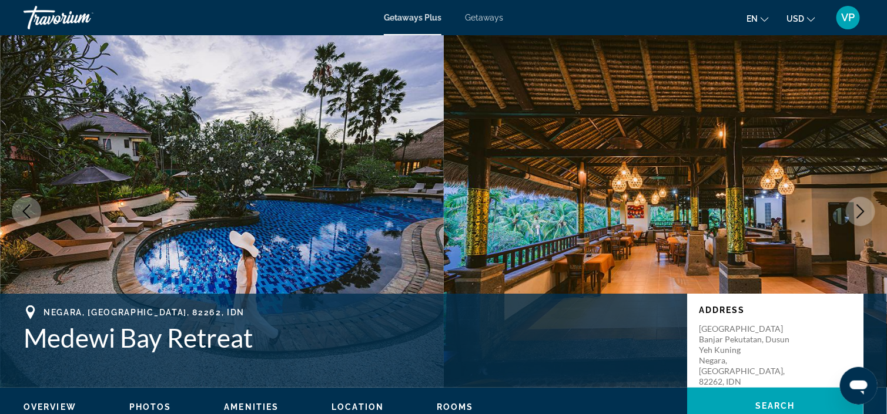
click at [864, 209] on icon "Next image" at bounding box center [860, 211] width 14 height 14
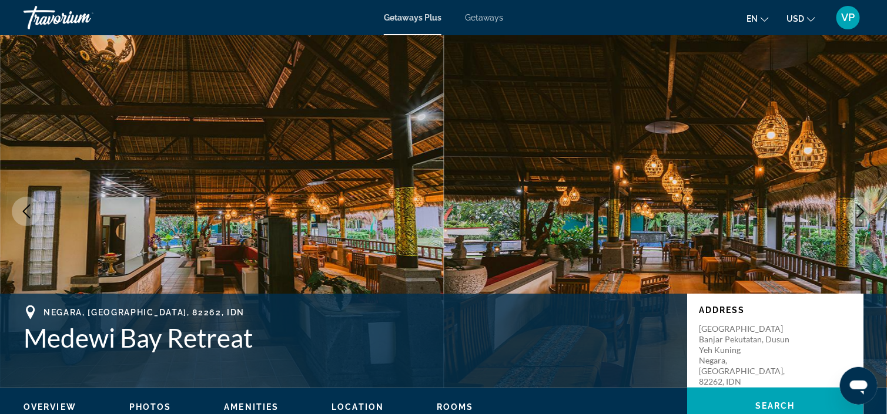
click at [864, 209] on icon "Next image" at bounding box center [860, 211] width 14 height 14
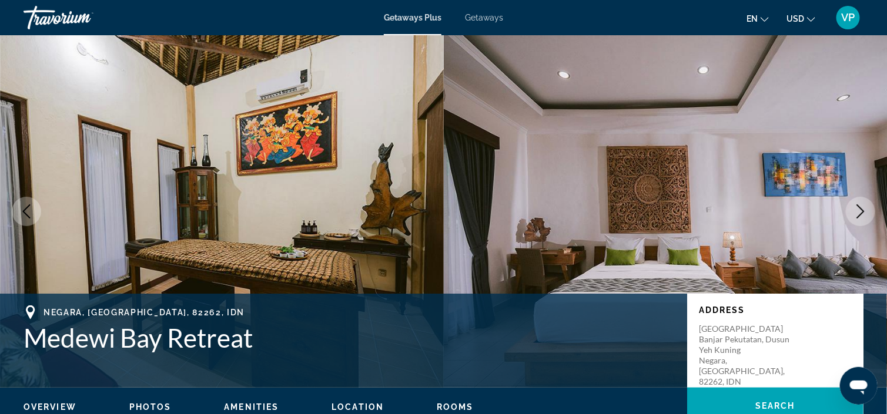
click at [864, 209] on icon "Next image" at bounding box center [860, 211] width 14 height 14
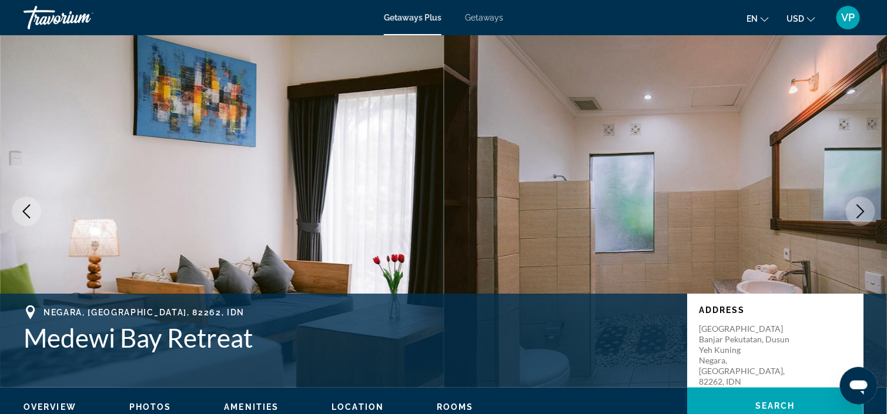
click at [864, 209] on icon "Next image" at bounding box center [860, 211] width 14 height 14
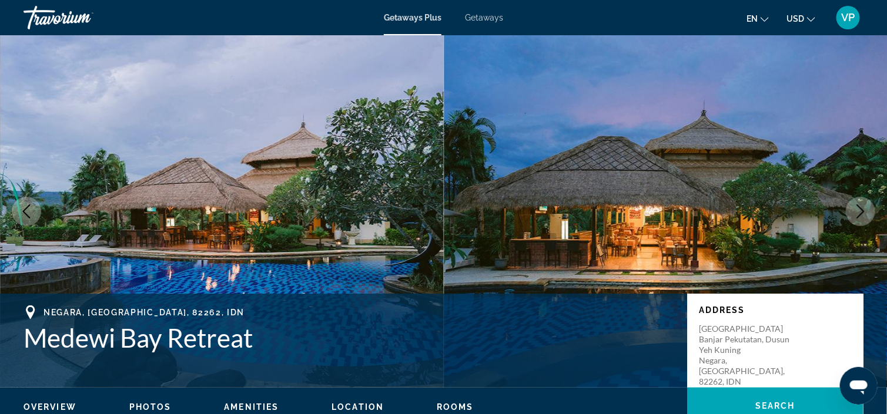
click at [864, 209] on icon "Next image" at bounding box center [860, 211] width 14 height 14
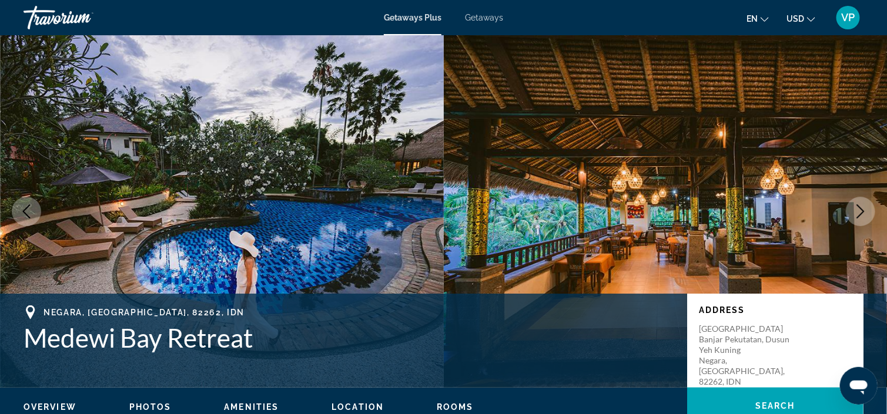
click at [864, 209] on icon "Next image" at bounding box center [860, 211] width 14 height 14
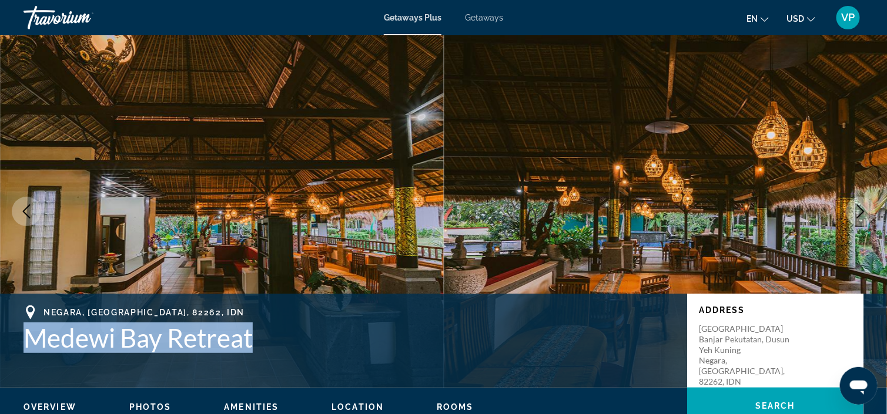
drag, startPoint x: 266, startPoint y: 335, endPoint x: 26, endPoint y: 338, distance: 239.7
click at [26, 338] on h1 "Medewi Bay Retreat" at bounding box center [350, 338] width 652 height 31
copy h1 "Medewi Bay Retreat"
click at [887, 331] on html "Skip to main content Getaways Plus Getaways en English Español Français Italian…" at bounding box center [443, 207] width 887 height 414
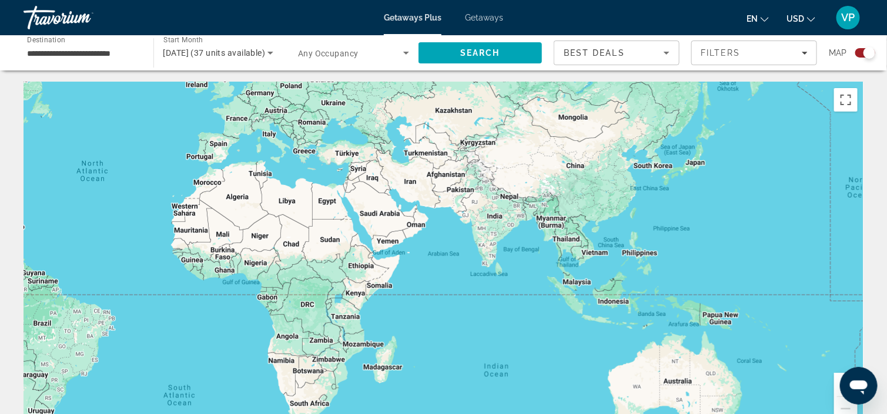
drag, startPoint x: 649, startPoint y: 302, endPoint x: 280, endPoint y: 223, distance: 378.0
click at [286, 224] on div "Main content" at bounding box center [444, 258] width 840 height 353
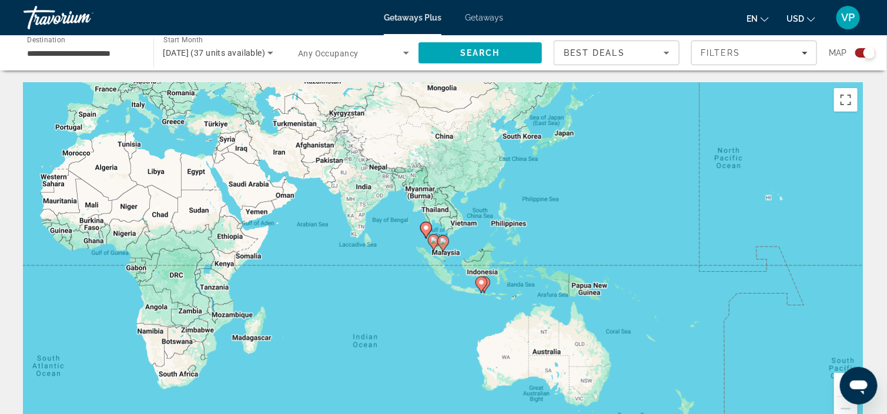
drag, startPoint x: 705, startPoint y: 323, endPoint x: 698, endPoint y: 315, distance: 10.8
click at [698, 315] on div "To activate drag with keyboard, press Alt + Enter. Once in keyboard drag state,…" at bounding box center [444, 258] width 840 height 353
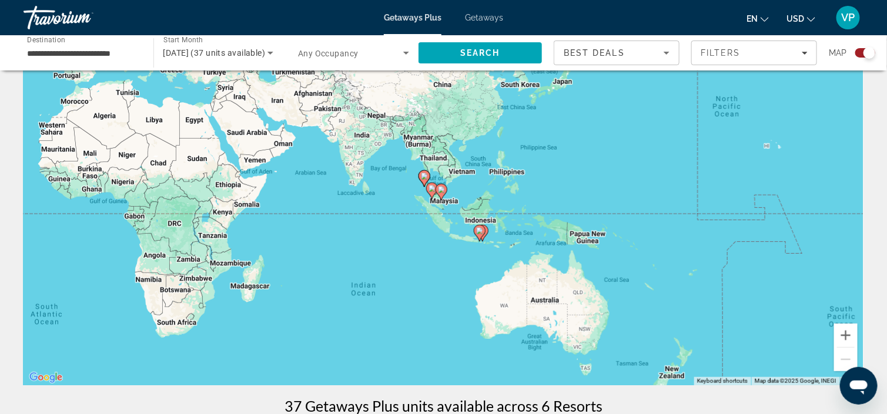
scroll to position [118, 0]
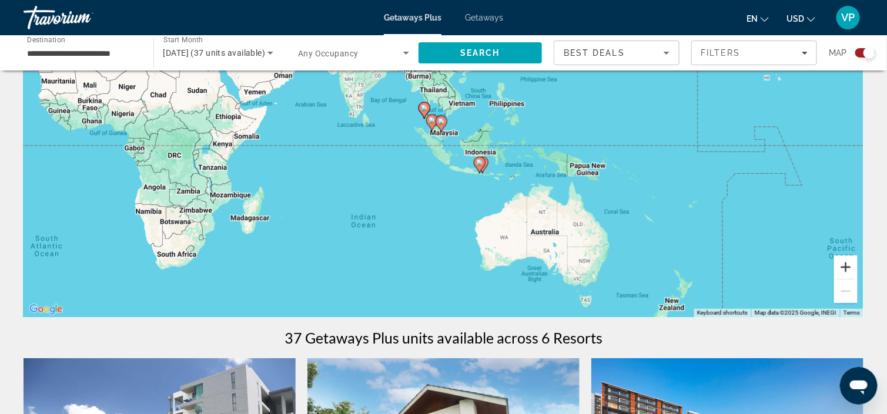
click at [844, 264] on button "Zoom in" at bounding box center [846, 268] width 24 height 24
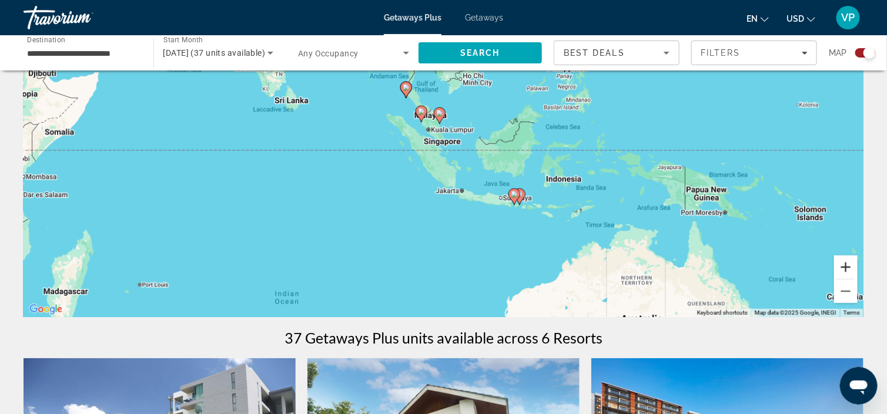
click at [844, 264] on button "Zoom in" at bounding box center [846, 268] width 24 height 24
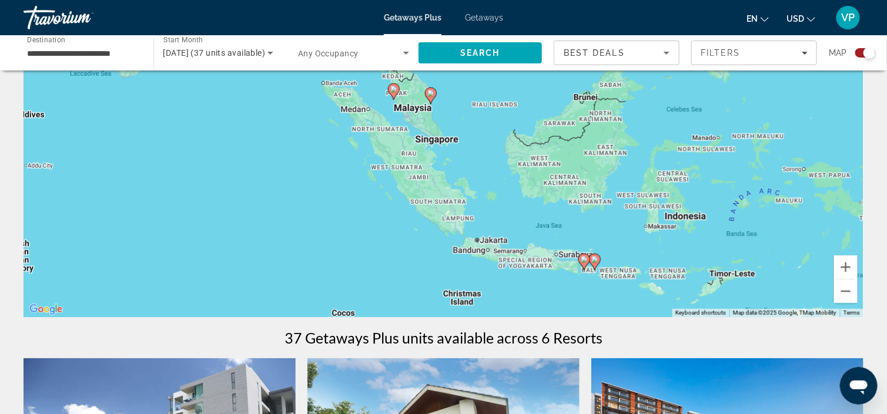
drag, startPoint x: 733, startPoint y: 270, endPoint x: 617, endPoint y: 197, distance: 136.9
click at [617, 198] on div "To activate drag with keyboard, press Alt + Enter. Once in keyboard drag state,…" at bounding box center [444, 141] width 840 height 353
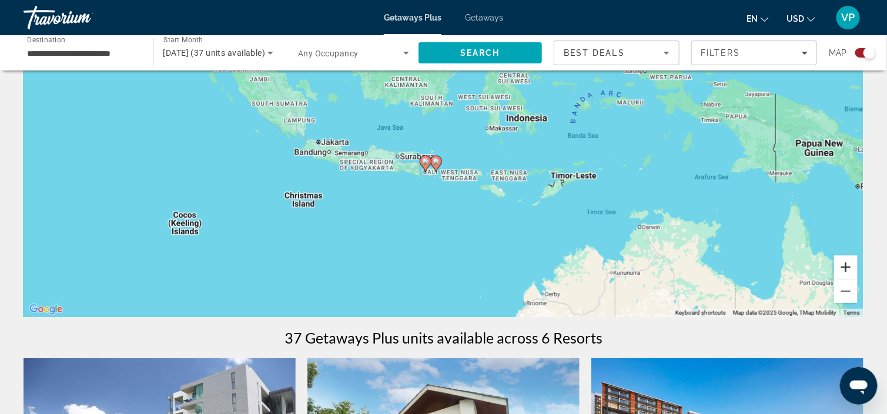
click at [842, 268] on button "Zoom in" at bounding box center [846, 268] width 24 height 24
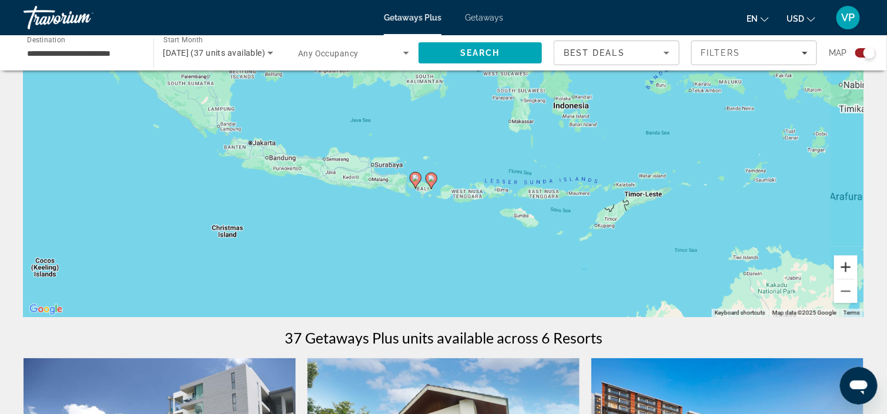
click at [842, 268] on button "Zoom in" at bounding box center [846, 268] width 24 height 24
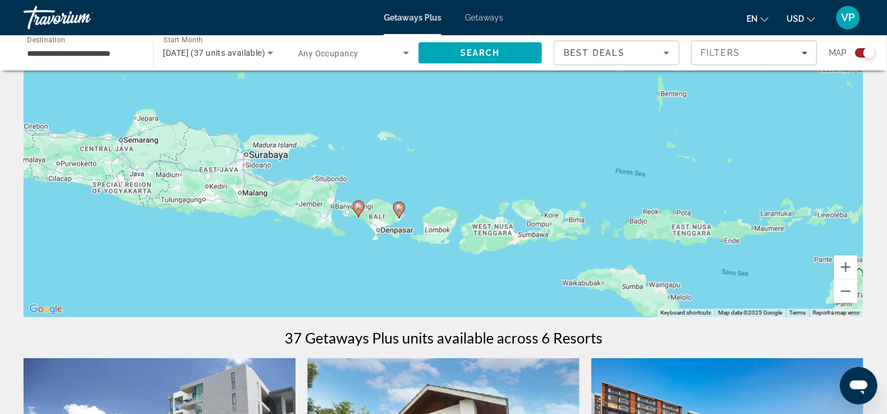
drag, startPoint x: 623, startPoint y: 227, endPoint x: 617, endPoint y: 204, distance: 22.9
click at [617, 204] on div "To activate drag with keyboard, press Alt + Enter. Once in keyboard drag state,…" at bounding box center [444, 141] width 840 height 353
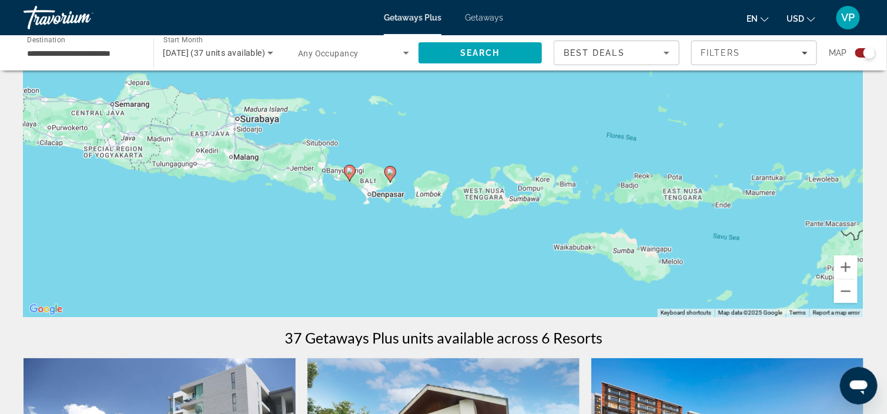
click at [392, 173] on image "Main content" at bounding box center [390, 172] width 7 height 7
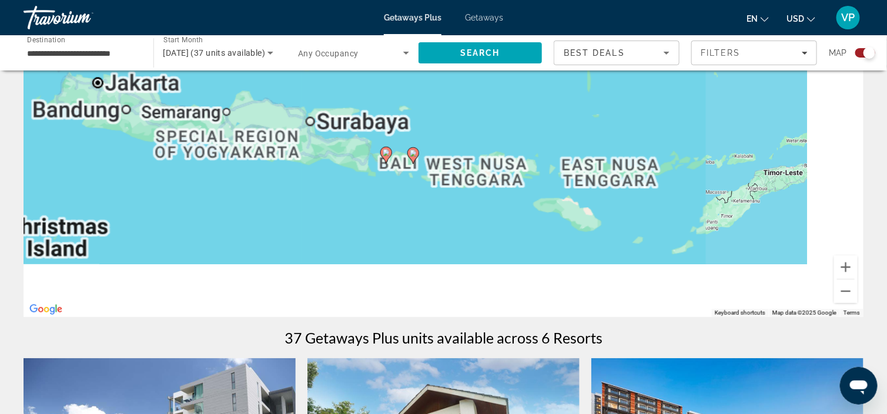
click at [392, 173] on div "To activate drag with keyboard, press Alt + Enter. Once in keyboard drag state,…" at bounding box center [444, 141] width 840 height 353
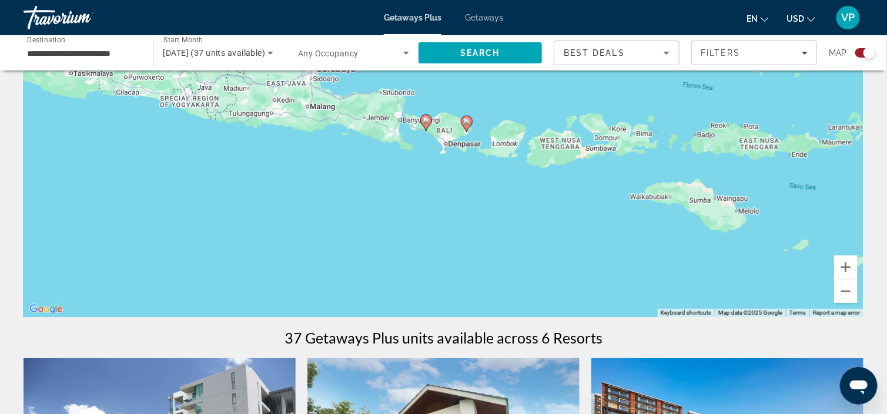
click at [470, 122] on icon "Main content" at bounding box center [466, 123] width 11 height 15
type input "**********"
click at [465, 119] on image "Main content" at bounding box center [466, 121] width 7 height 7
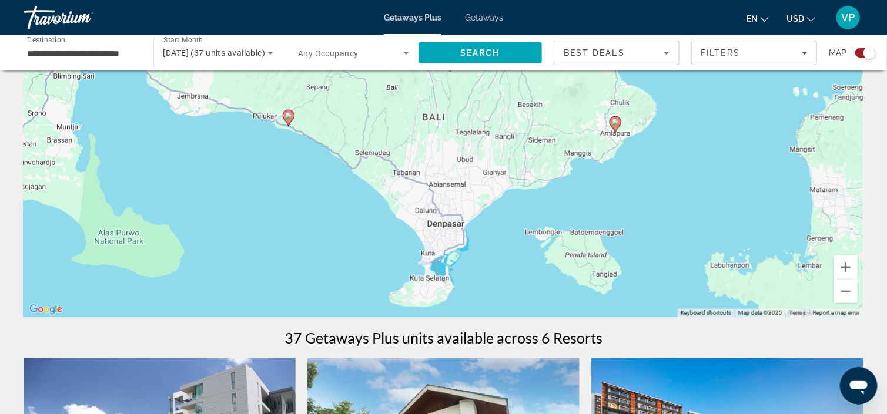
drag, startPoint x: 621, startPoint y: 144, endPoint x: 625, endPoint y: 155, distance: 11.1
click at [605, 210] on div "To activate drag with keyboard, press Alt + Enter. Once in keyboard drag state,…" at bounding box center [444, 141] width 840 height 353
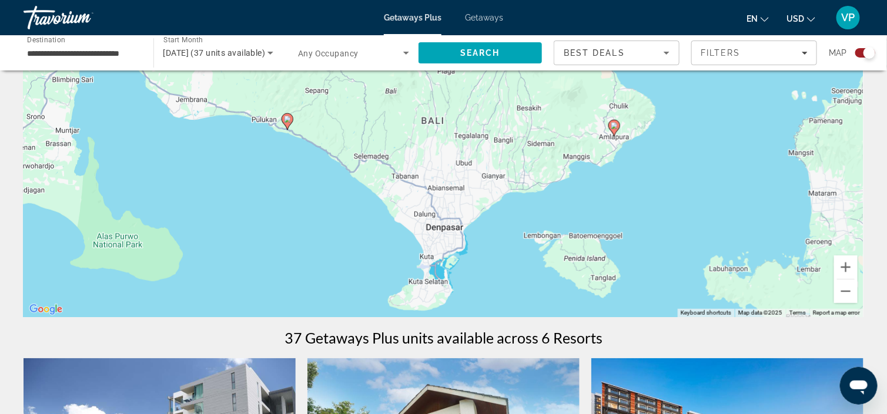
click at [614, 129] on image "Main content" at bounding box center [613, 125] width 7 height 7
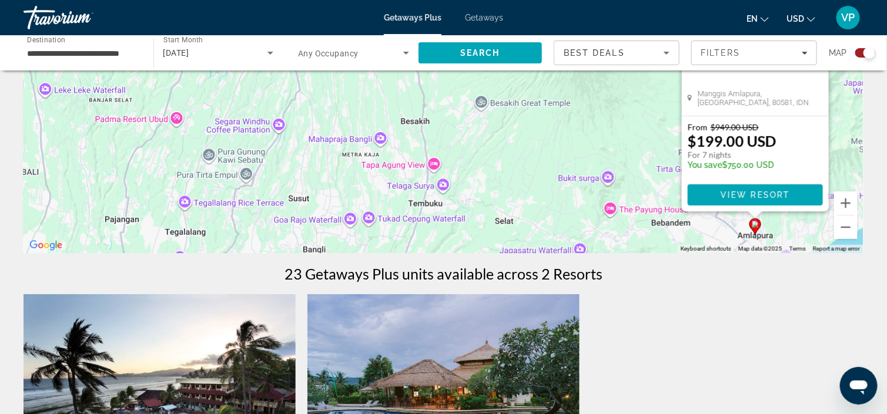
scroll to position [0, 0]
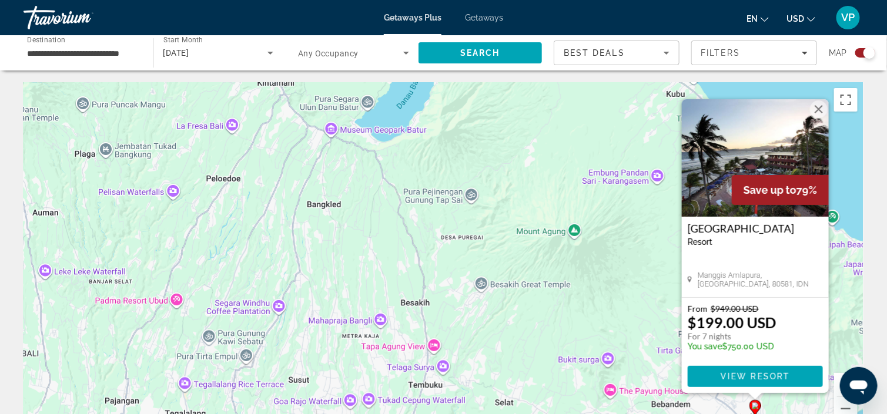
click at [721, 262] on div "[GEOGRAPHIC_DATA] - This is an adults only resort Manggis Amlapura, [GEOGRAPHIC…" at bounding box center [755, 257] width 147 height 80
click at [707, 233] on h3 "[GEOGRAPHIC_DATA]" at bounding box center [754, 229] width 135 height 12
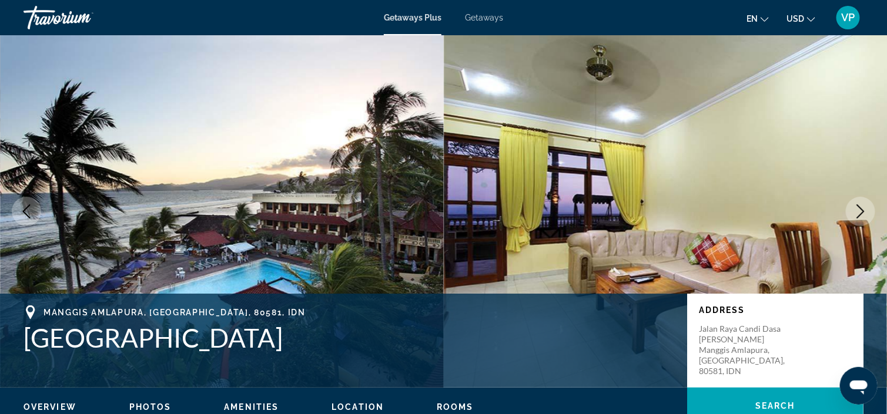
click at [706, 233] on img "Main content" at bounding box center [666, 211] width 444 height 353
drag, startPoint x: 230, startPoint y: 308, endPoint x: 46, endPoint y: 312, distance: 184.5
click at [46, 312] on div "Manggis Amlapura, [GEOGRAPHIC_DATA], 80581, IDN" at bounding box center [350, 313] width 652 height 14
copy span "Manggis Amlapura, [GEOGRAPHIC_DATA], 80581, IDN"
